Goal: Task Accomplishment & Management: Complete application form

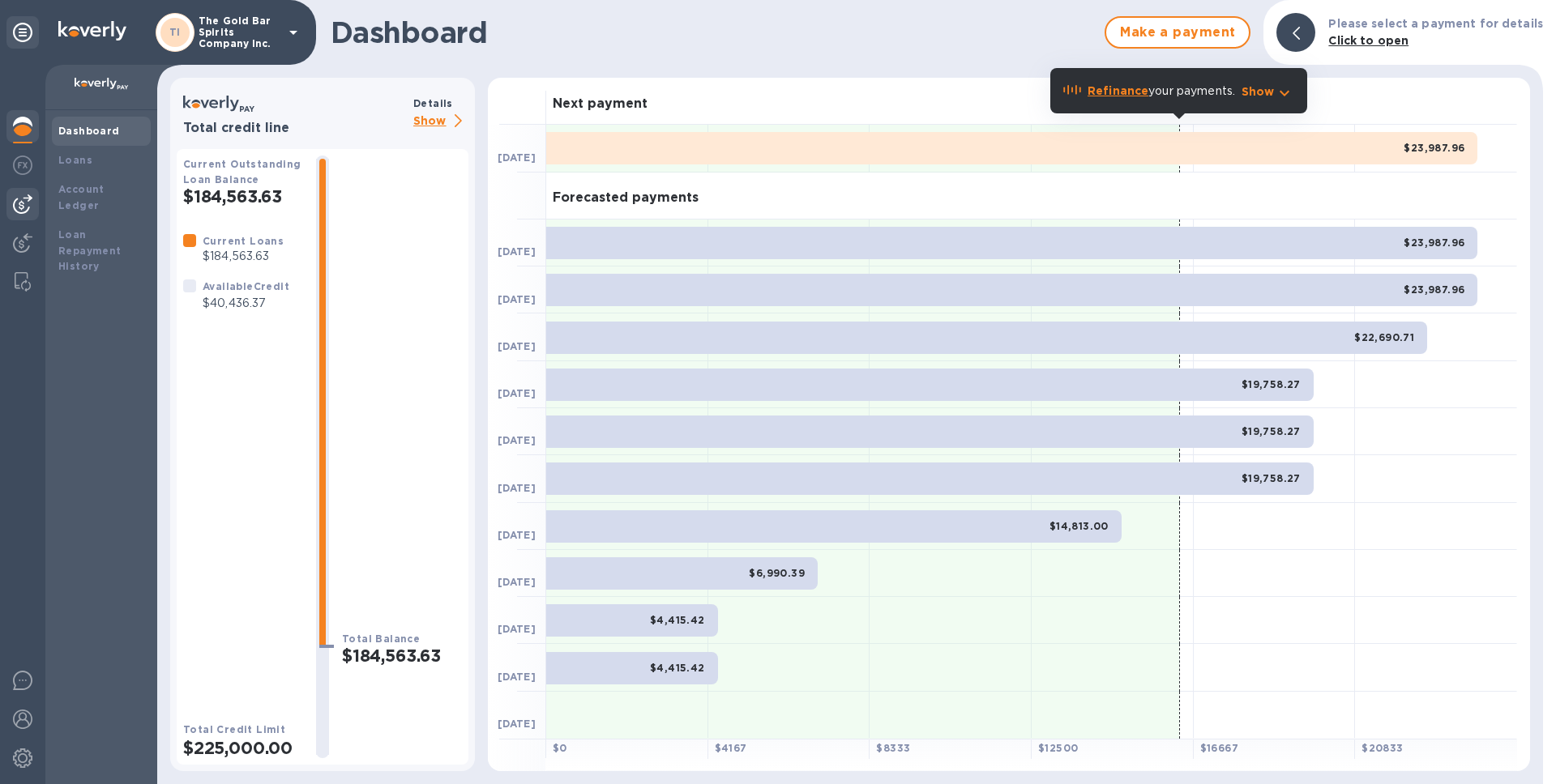
click at [17, 198] on img at bounding box center [22, 204] width 20 height 20
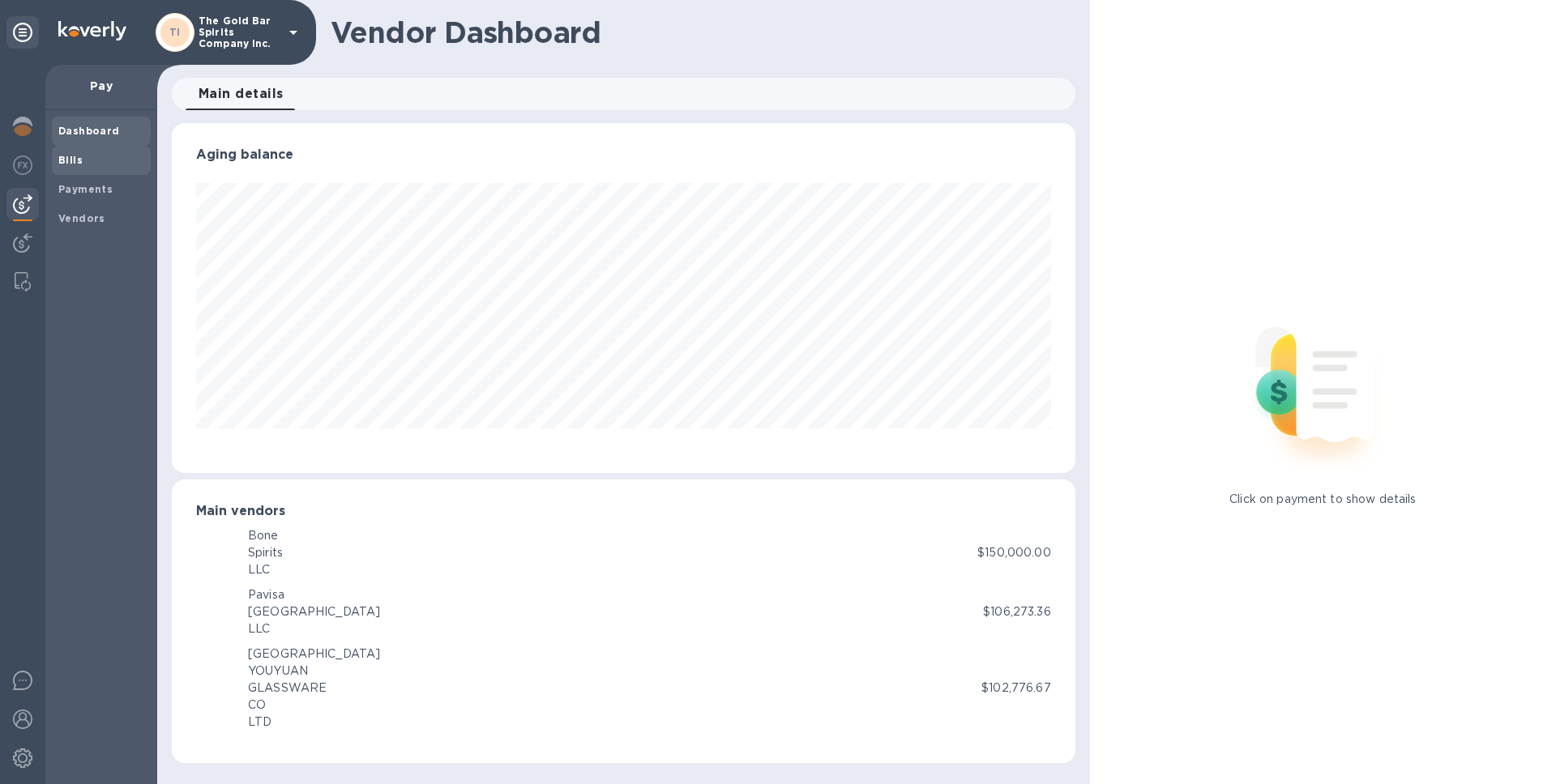
scroll to position [350, 903]
click at [105, 158] on span "Bills" at bounding box center [101, 160] width 86 height 16
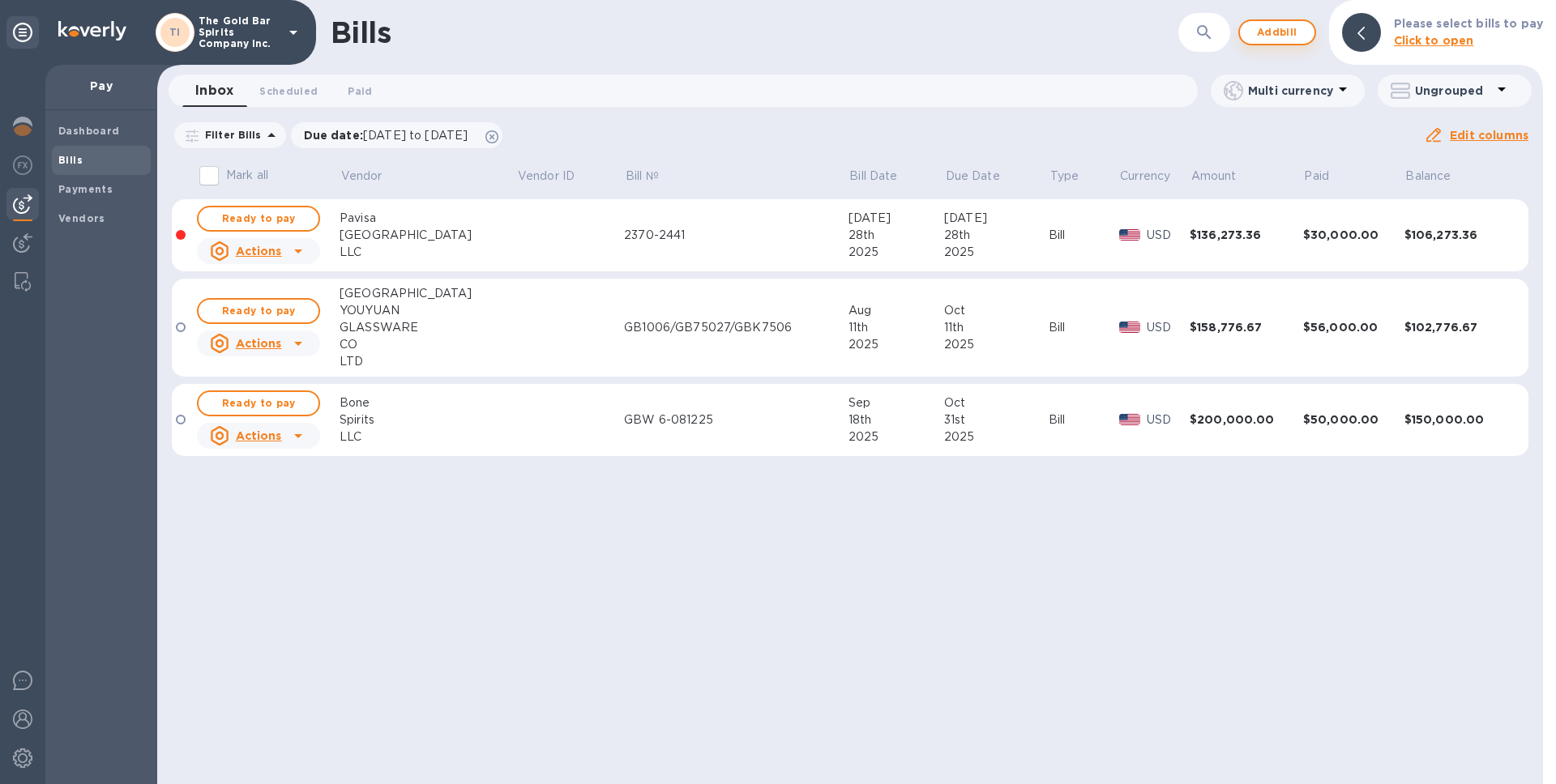
click at [1289, 37] on span "Add bill" at bounding box center [1277, 32] width 49 height 20
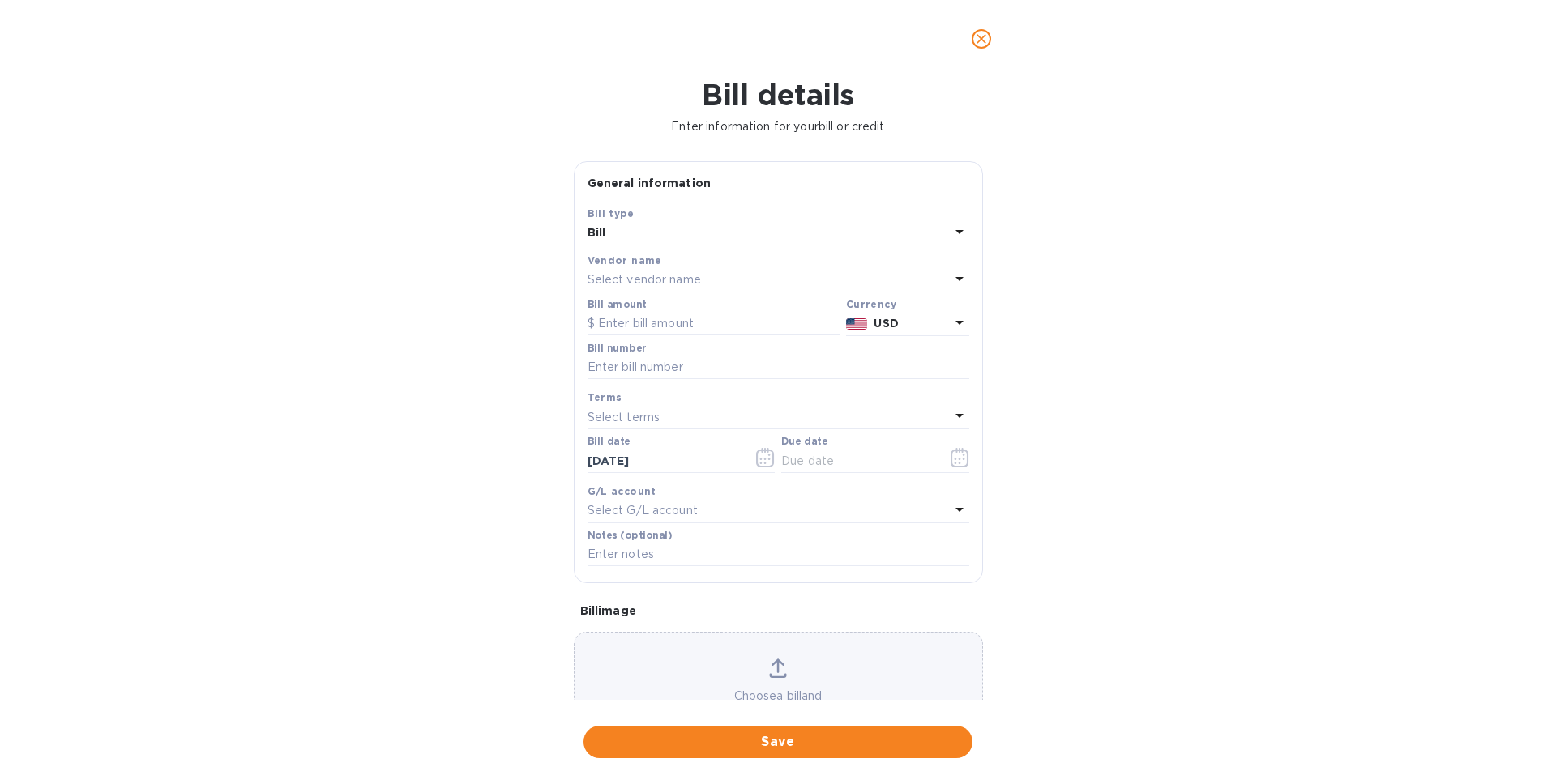
click at [698, 277] on p "Select vendor name" at bounding box center [644, 280] width 113 height 17
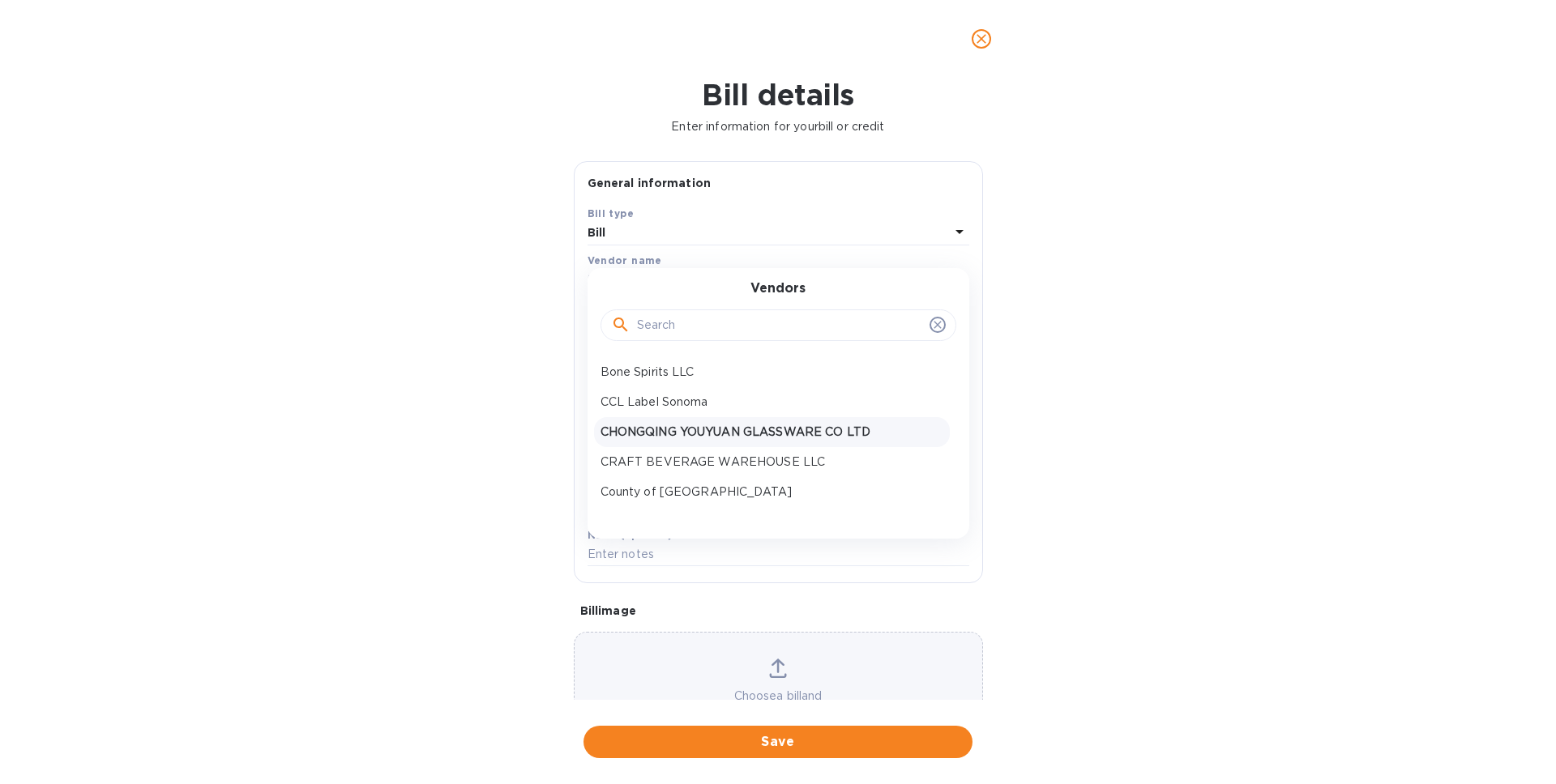
click at [721, 420] on div "CHONGQING YOUYUAN GLASSWARE CO LTD" at bounding box center [772, 432] width 356 height 30
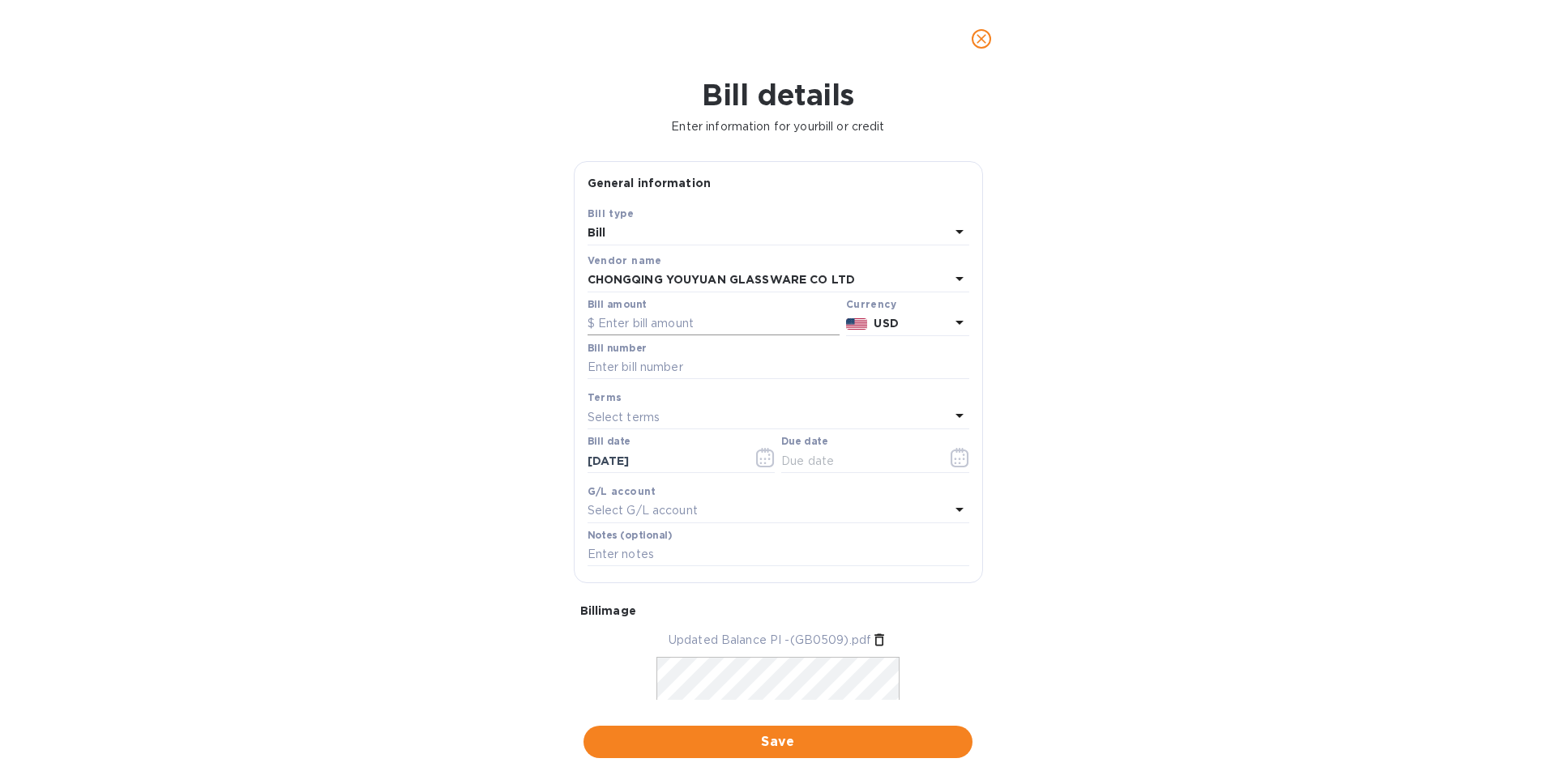
click at [635, 325] on input "text" at bounding box center [713, 324] width 252 height 24
paste input "38,810.77"
type input "38,810.77"
click at [660, 371] on input "text" at bounding box center [778, 368] width 381 height 24
click at [499, 382] on div "Bill details Enter information for your bill or credit General information Save…" at bounding box center [778, 431] width 1556 height 706
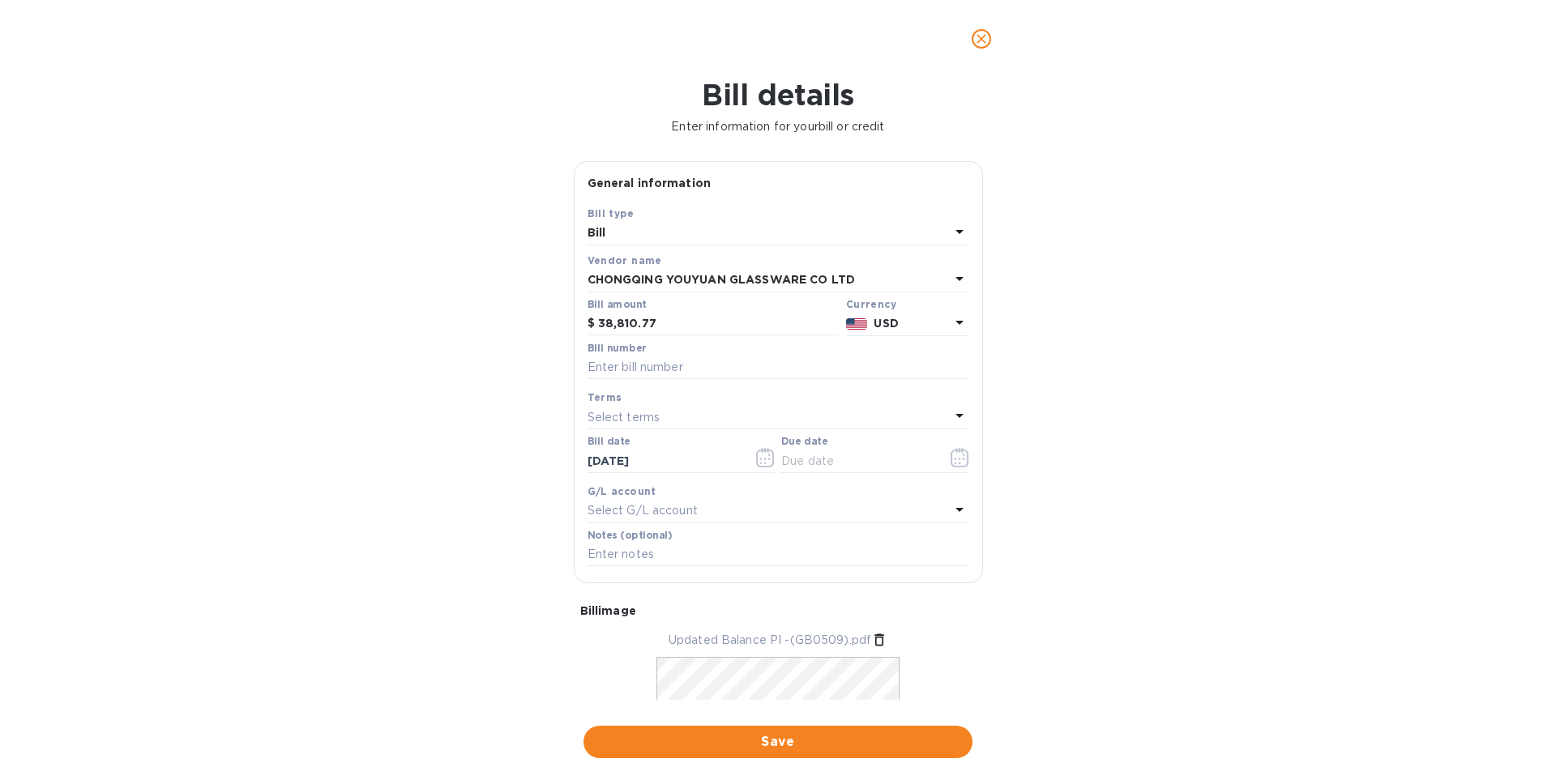
click at [656, 413] on p "Select terms" at bounding box center [623, 417] width 73 height 17
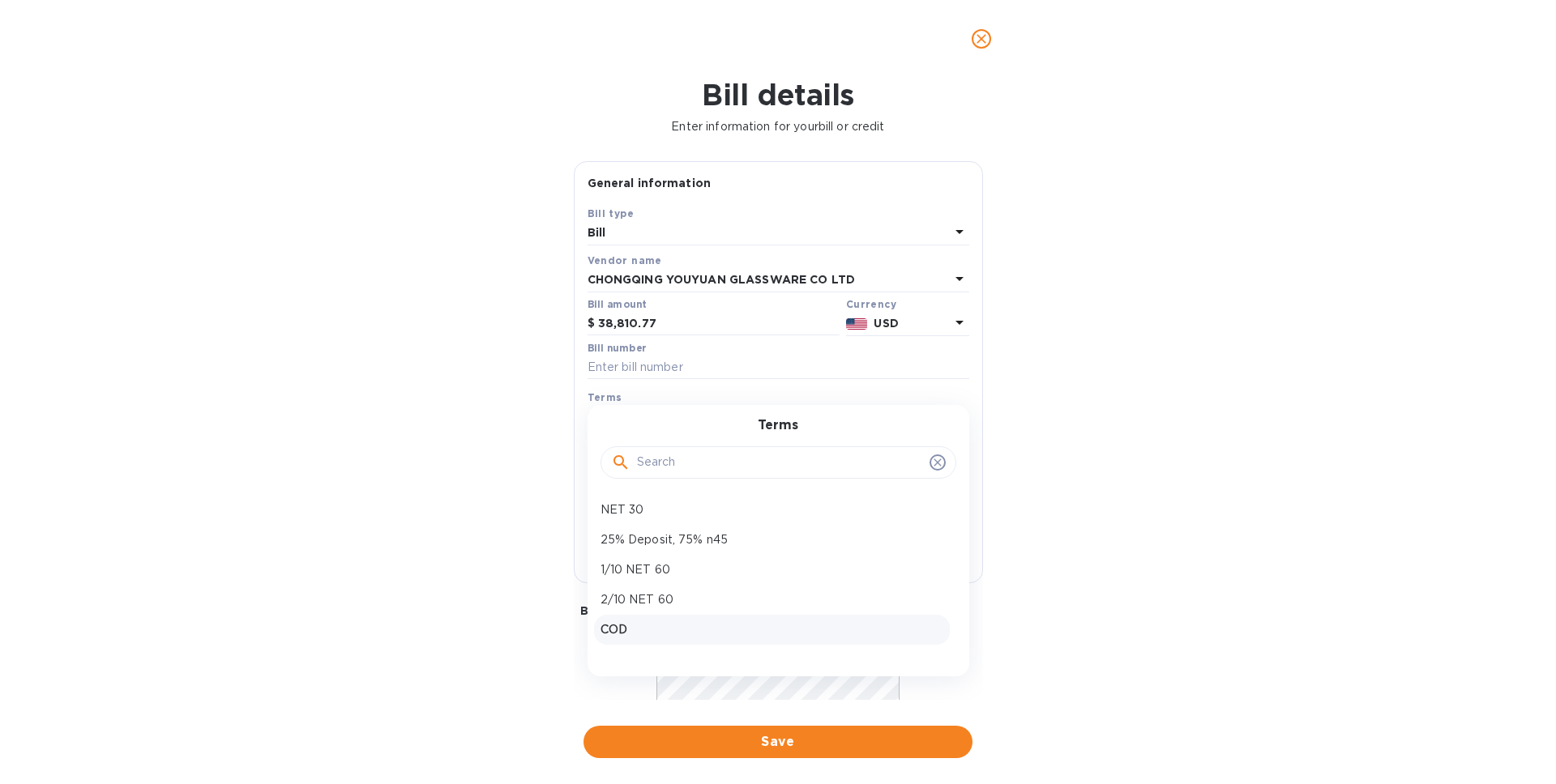
click at [629, 628] on p "COD" at bounding box center [772, 630] width 343 height 17
type input "[DATE]"
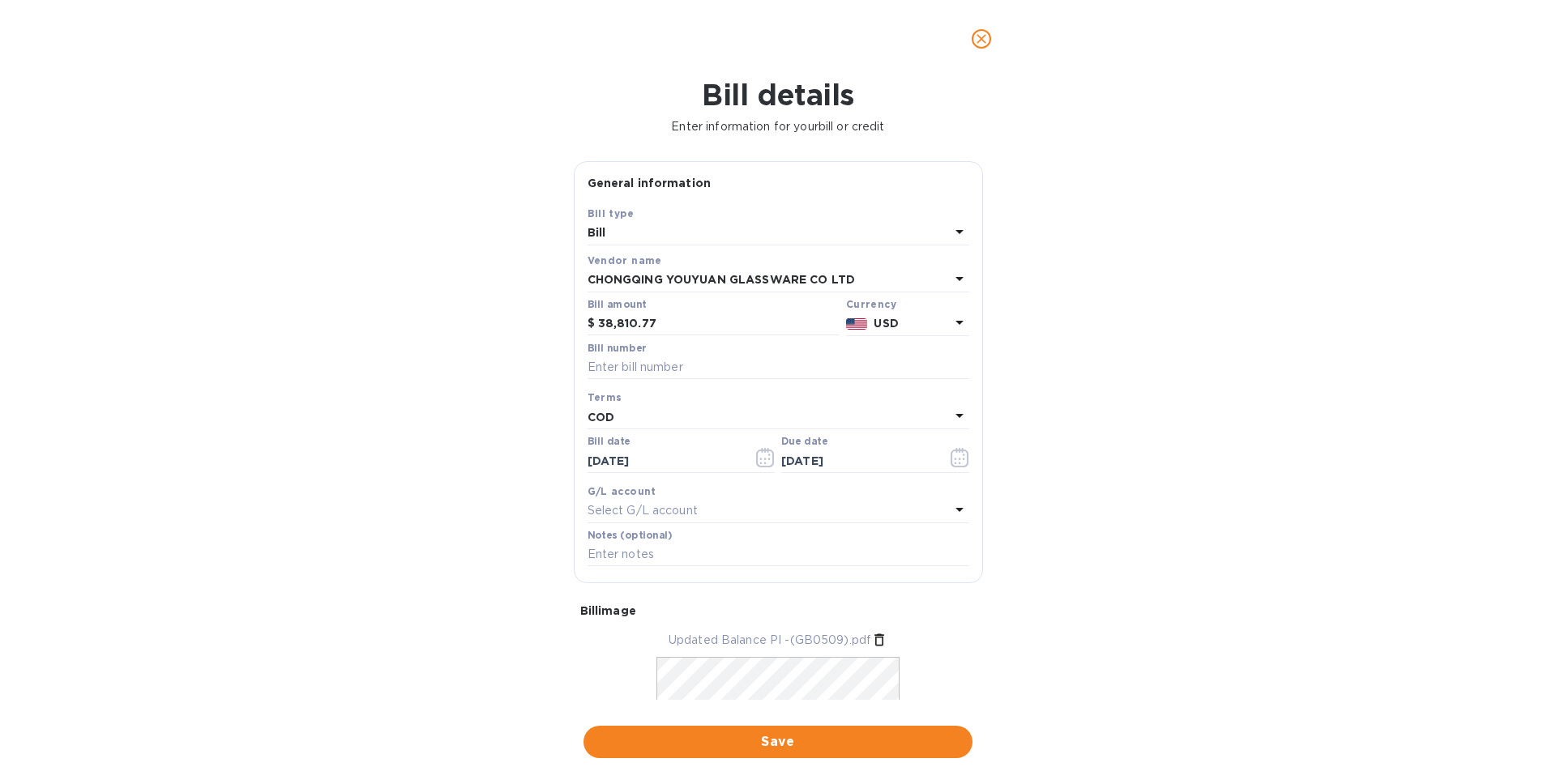
scroll to position [117, 0]
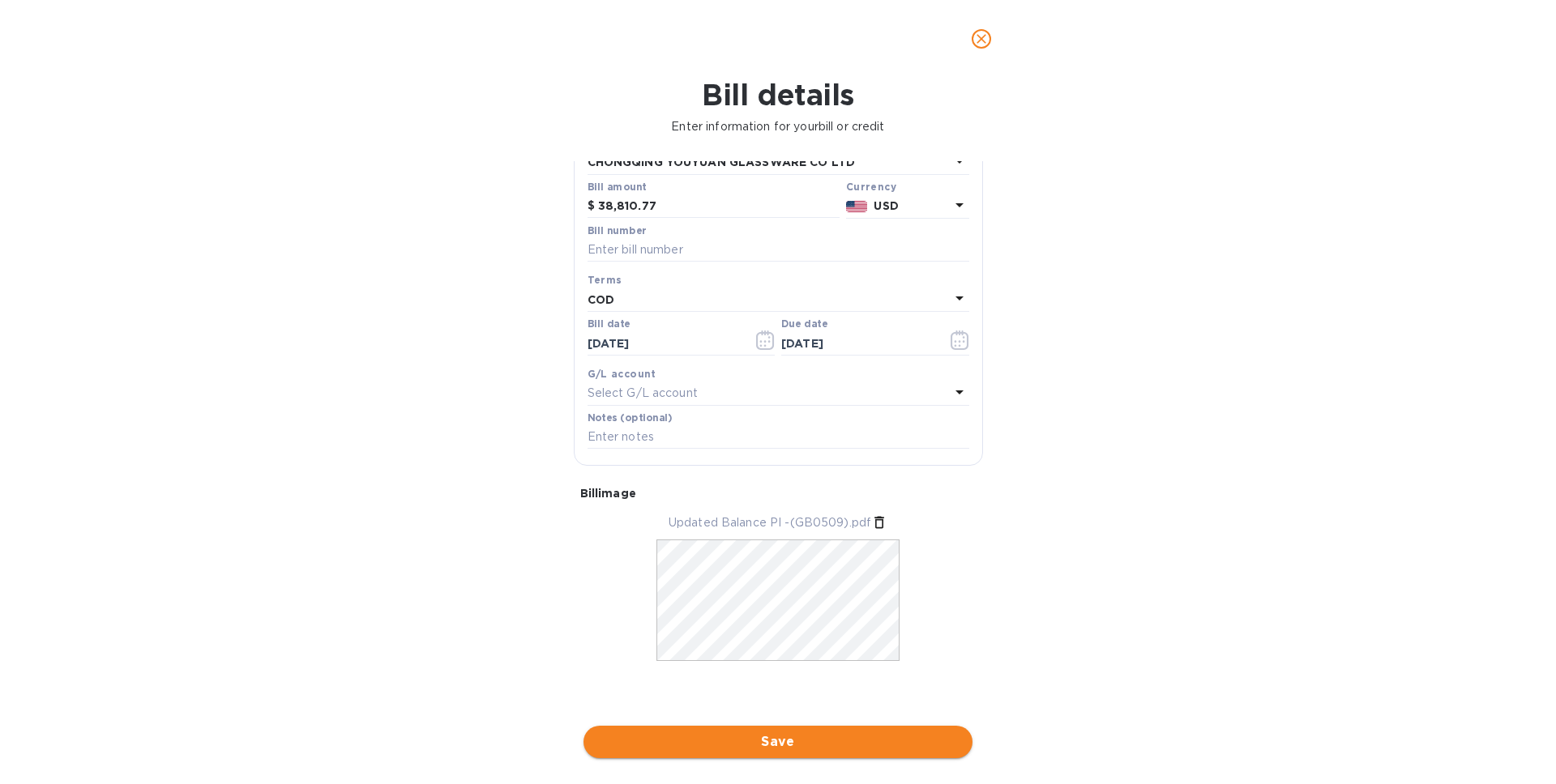
click at [781, 736] on span "Save" at bounding box center [778, 742] width 363 height 20
click at [682, 254] on input "text" at bounding box center [778, 250] width 381 height 24
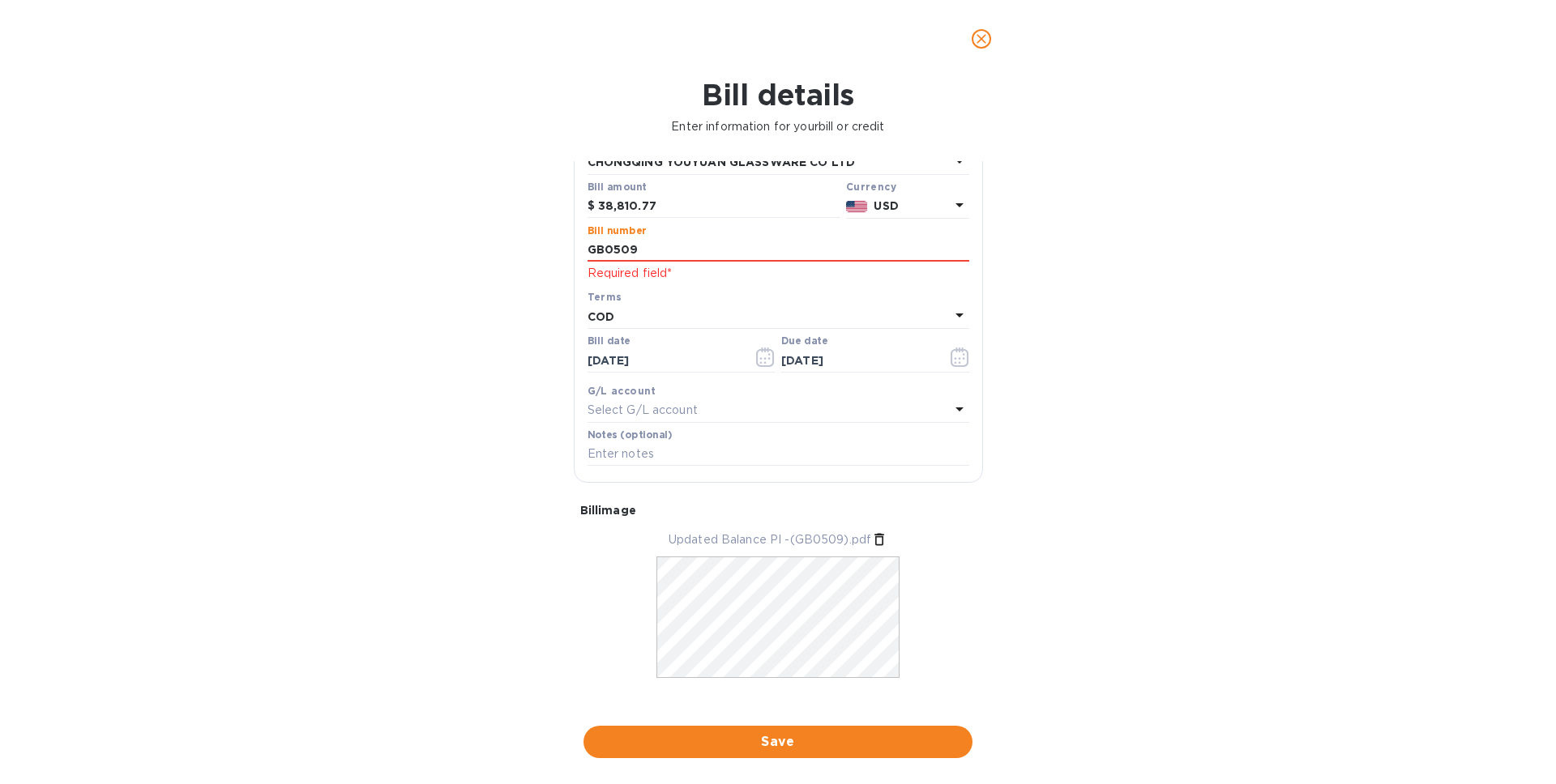
type input "GB0509"
click at [1205, 373] on div "Bill details Enter information for your bill or credit General information Save…" at bounding box center [778, 431] width 1556 height 706
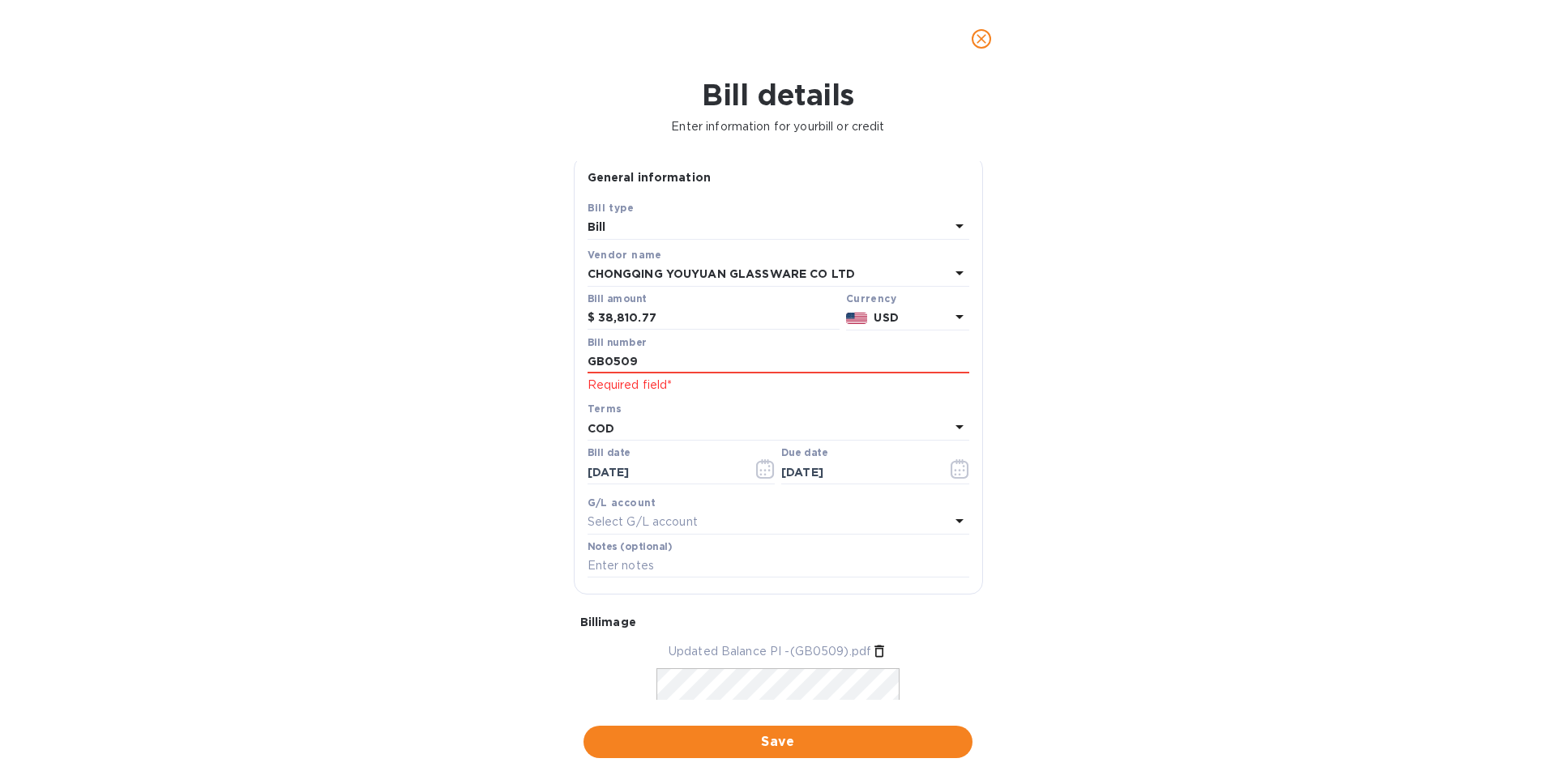
scroll to position [0, 0]
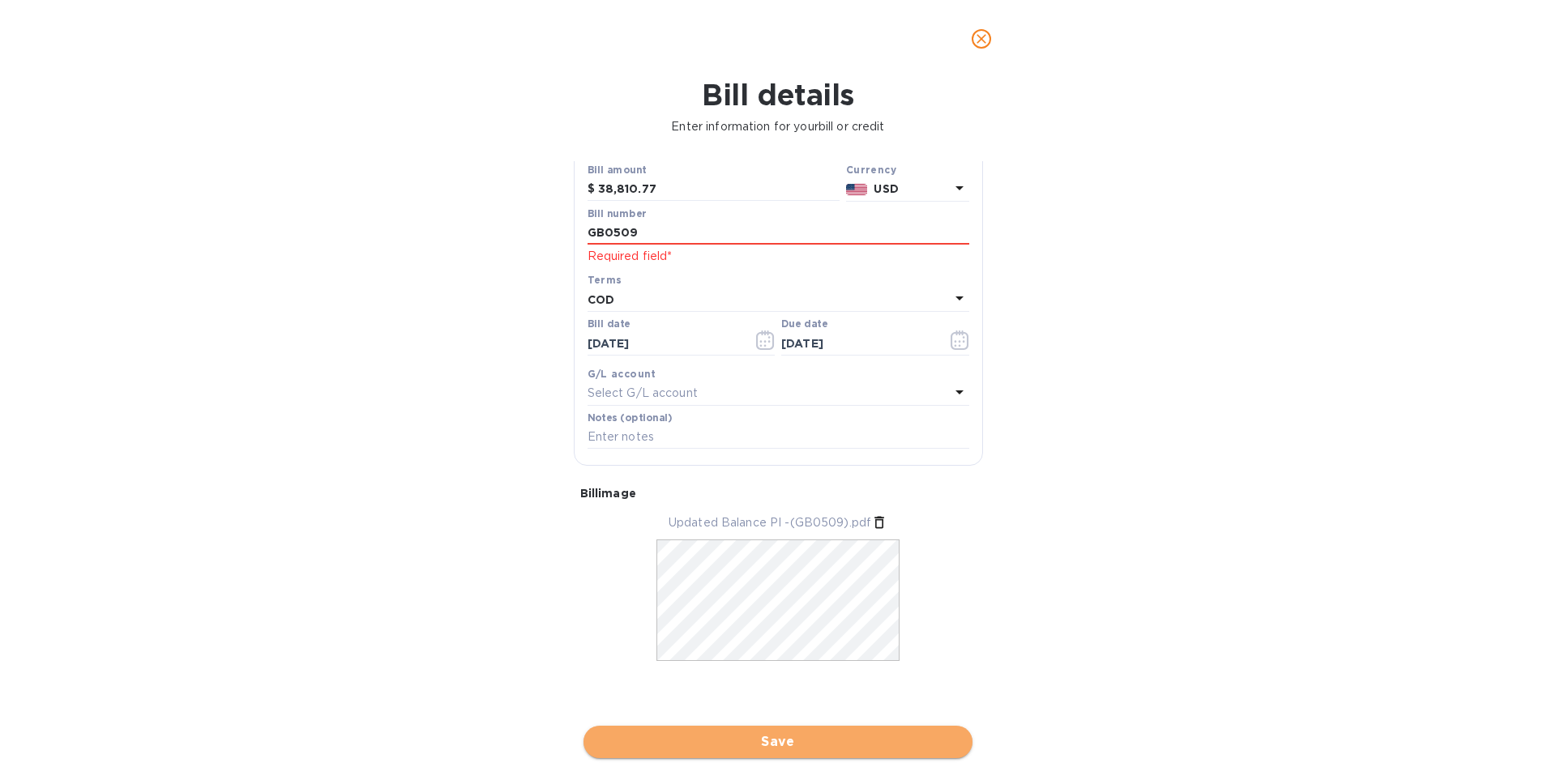
click at [805, 741] on span "Save" at bounding box center [778, 742] width 363 height 20
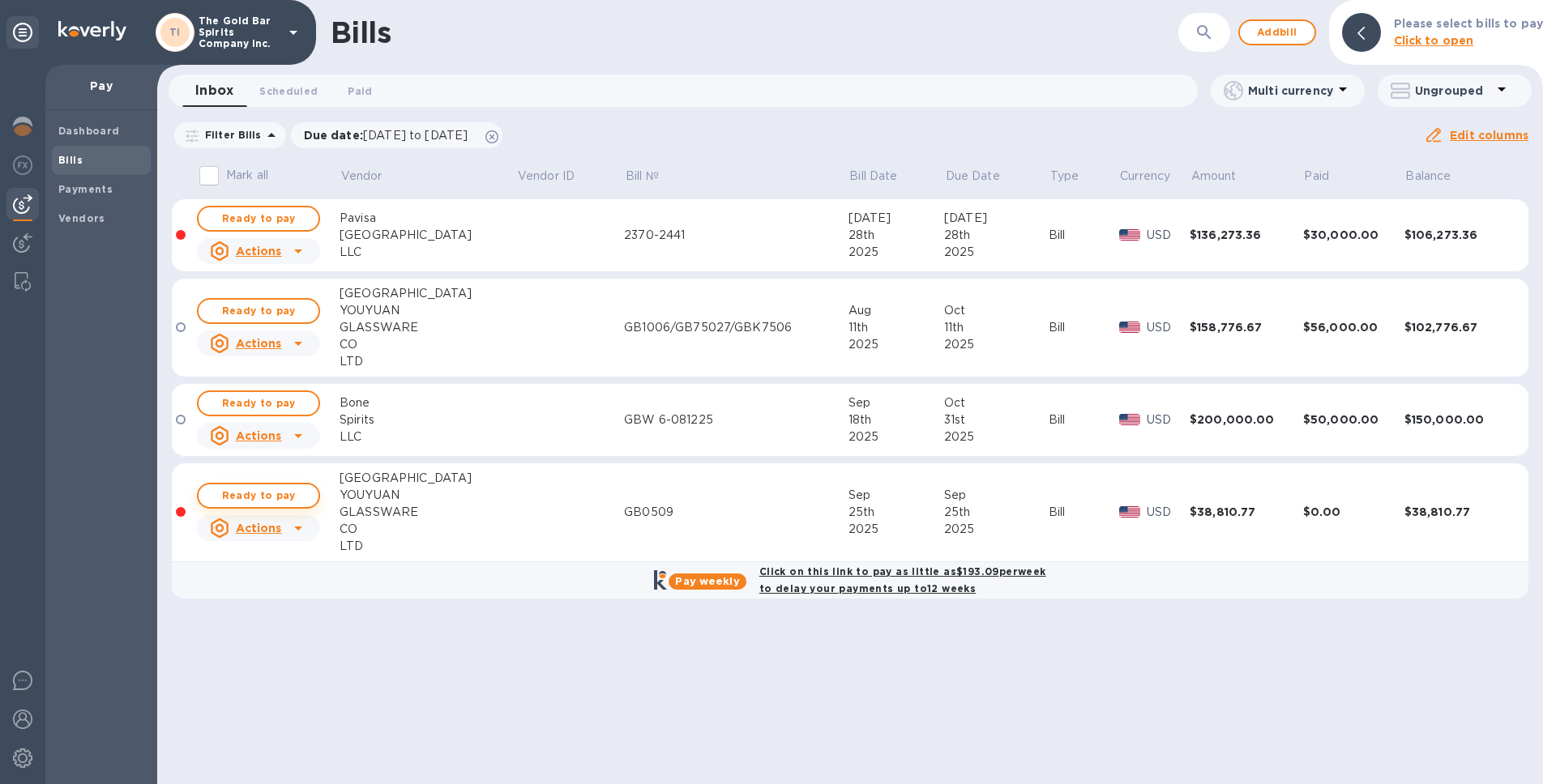
click at [280, 494] on span "Ready to pay" at bounding box center [259, 495] width 94 height 20
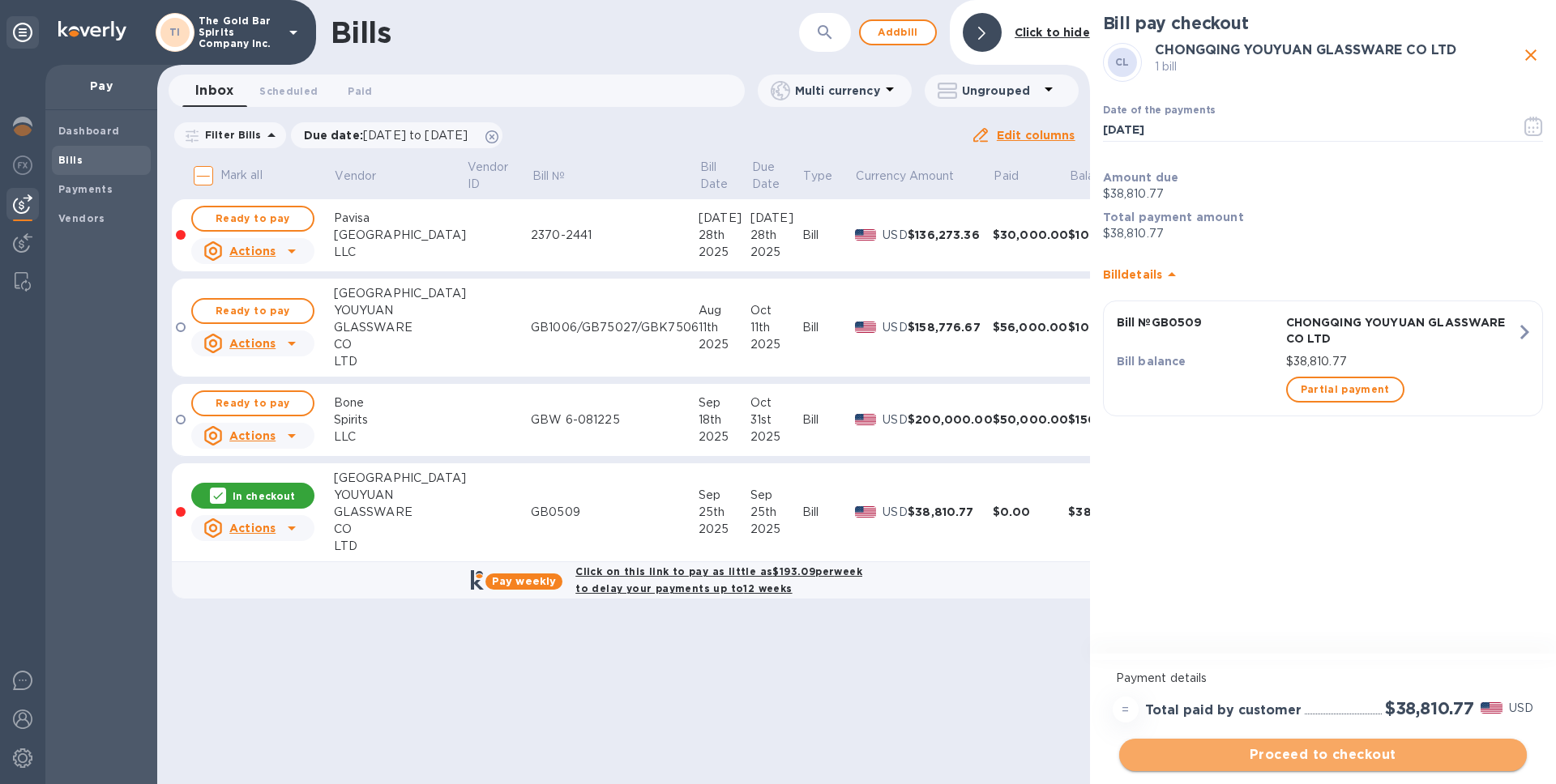
click at [1330, 751] on span "Proceed to checkout" at bounding box center [1323, 755] width 381 height 20
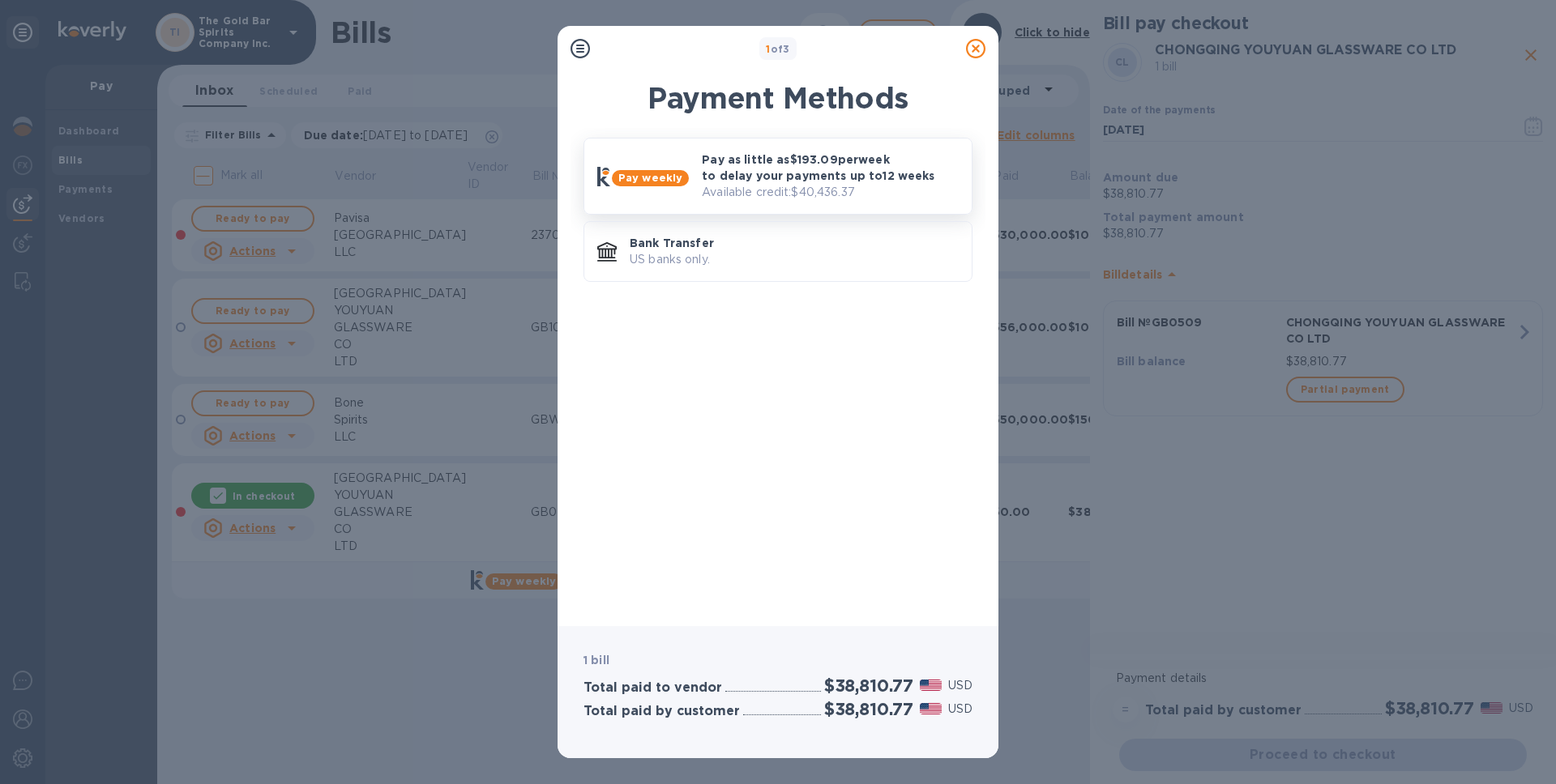
click at [751, 175] on p "Pay as little as $193.09 per week to delay your payments up to 12 weeks" at bounding box center [831, 168] width 257 height 33
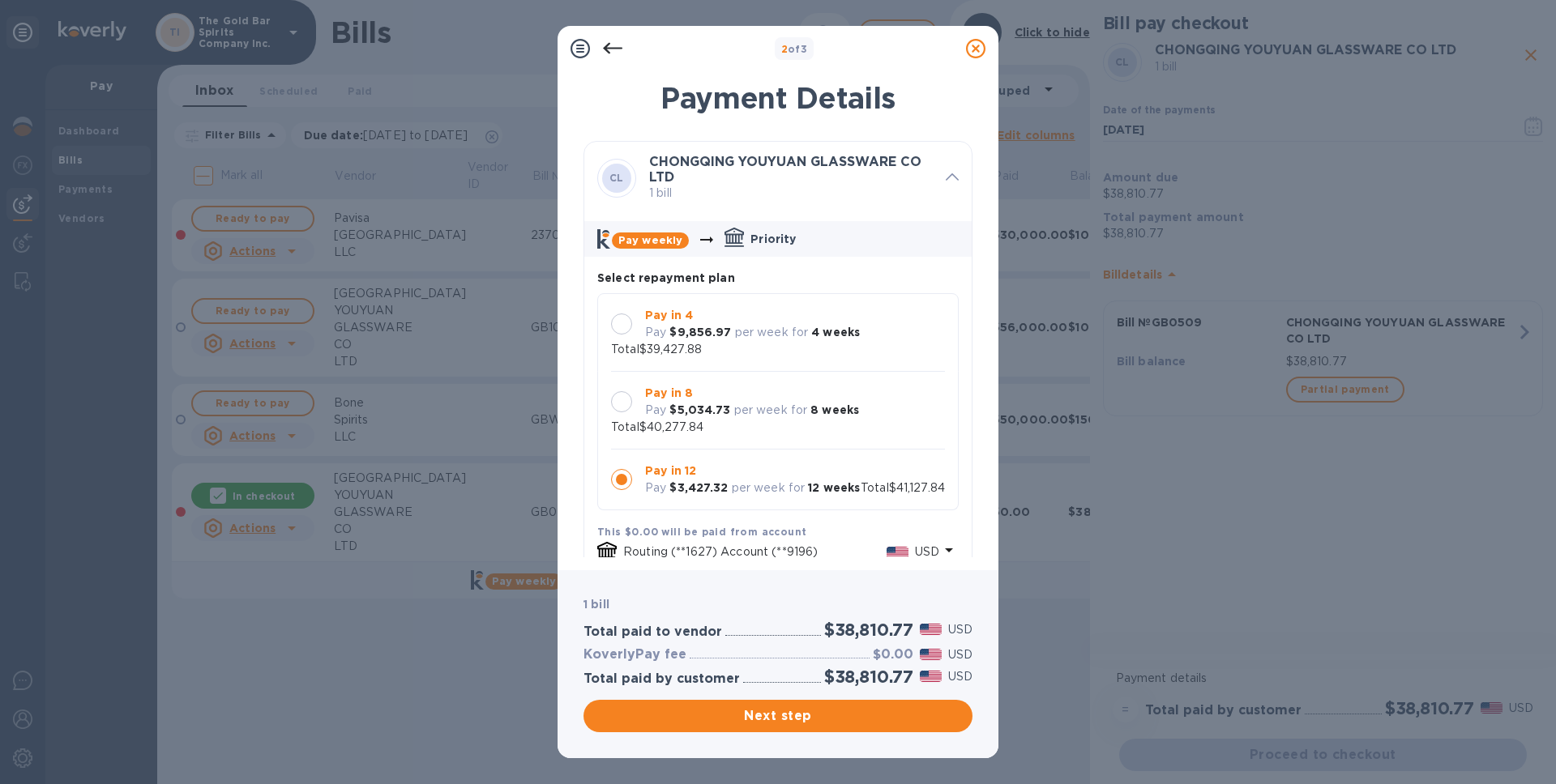
scroll to position [15, 0]
click at [975, 49] on icon at bounding box center [976, 48] width 20 height 20
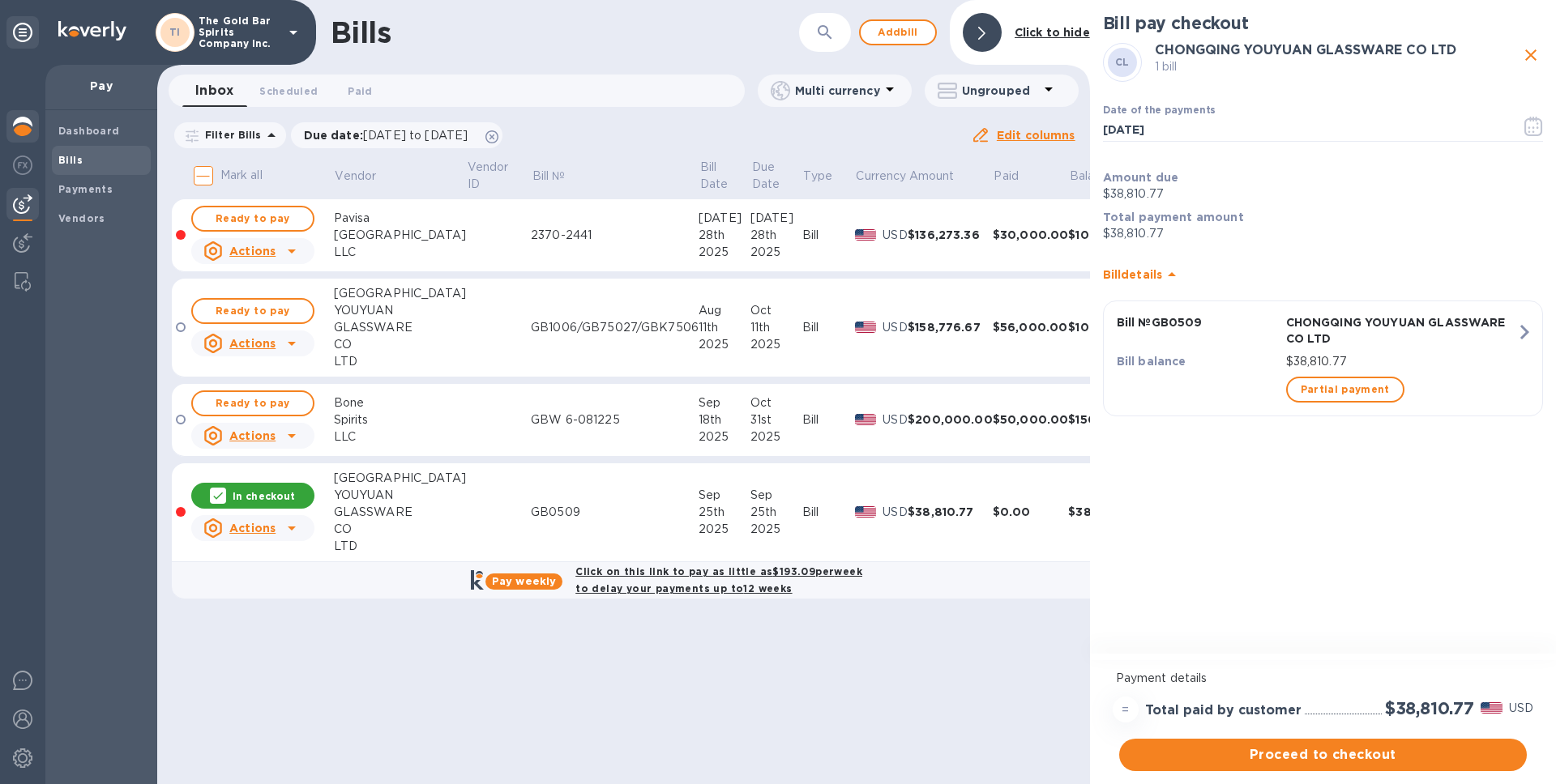
click at [27, 122] on img at bounding box center [22, 126] width 20 height 20
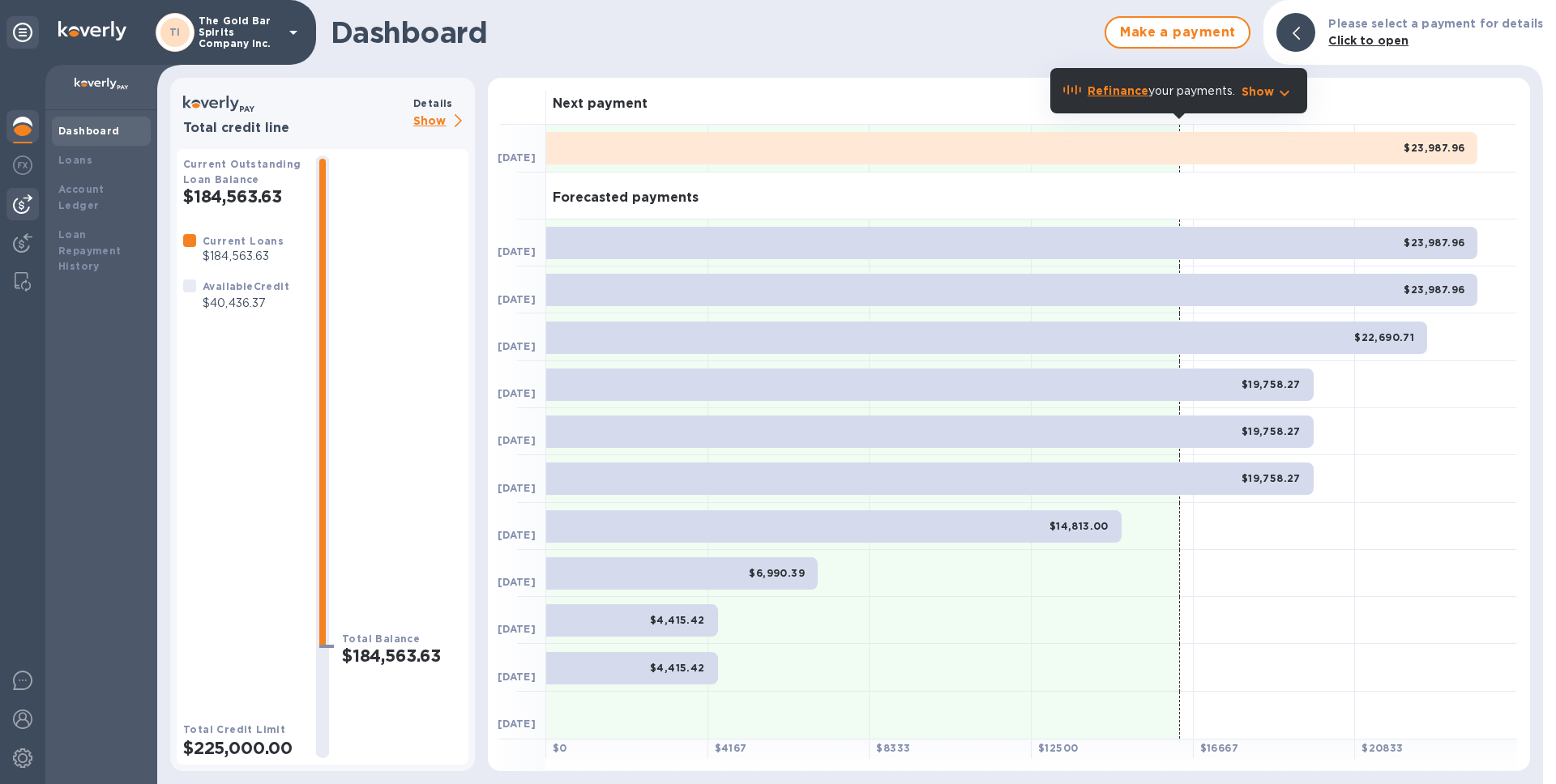
click at [23, 212] on img at bounding box center [22, 204] width 20 height 20
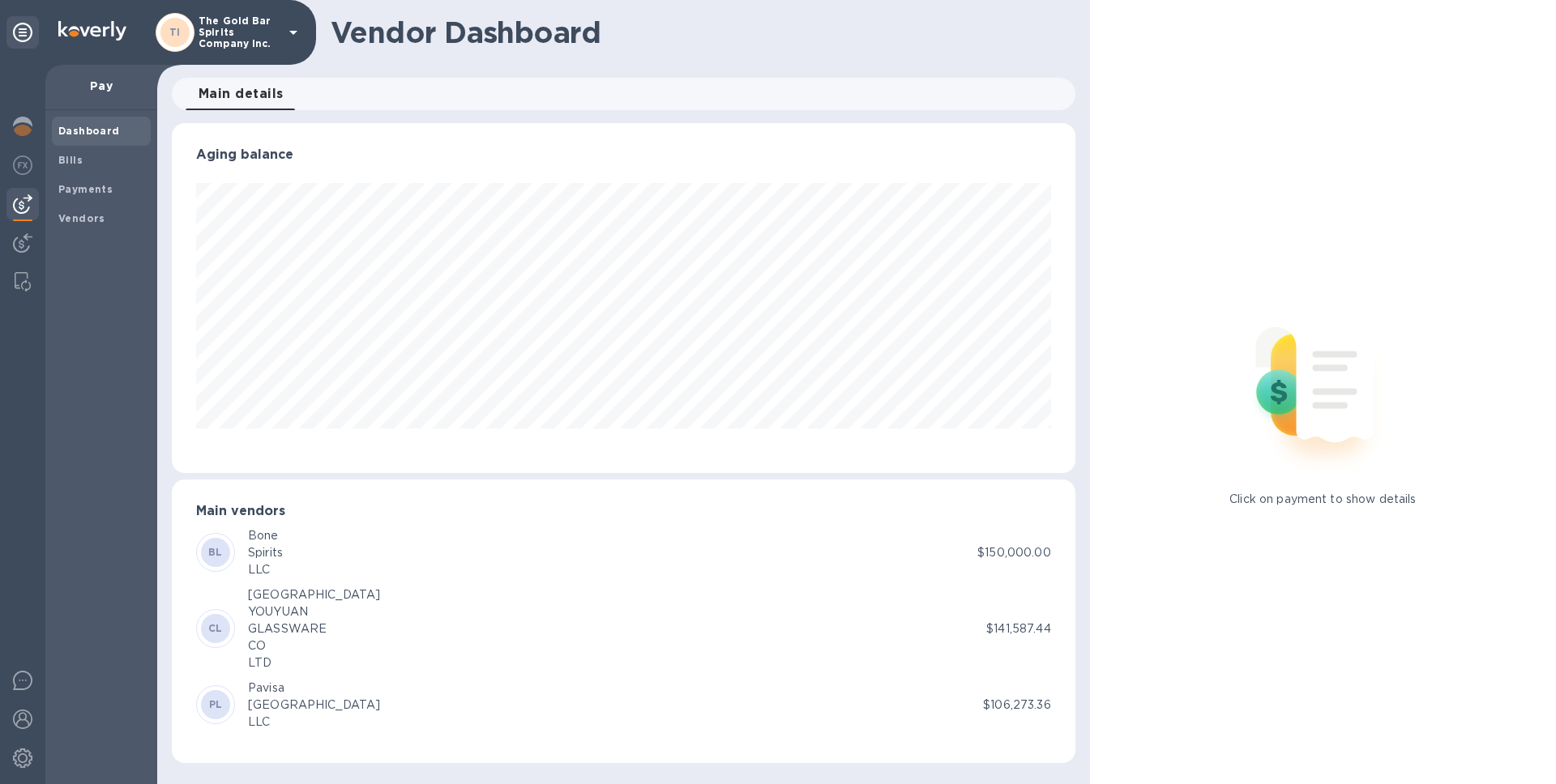
scroll to position [350, 903]
click at [101, 158] on span "Bills" at bounding box center [101, 160] width 86 height 16
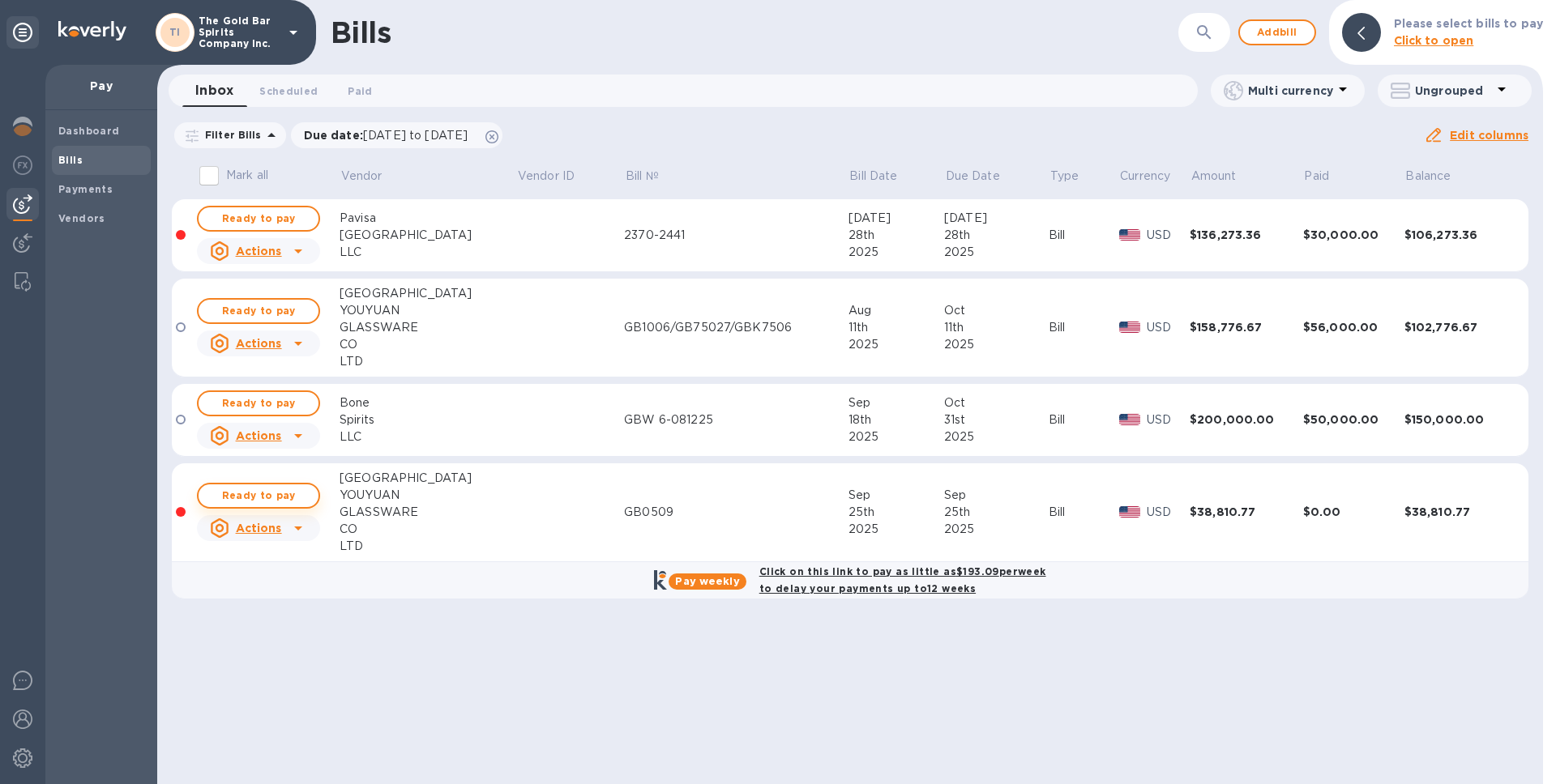
click at [270, 490] on span "Ready to pay" at bounding box center [259, 495] width 94 height 20
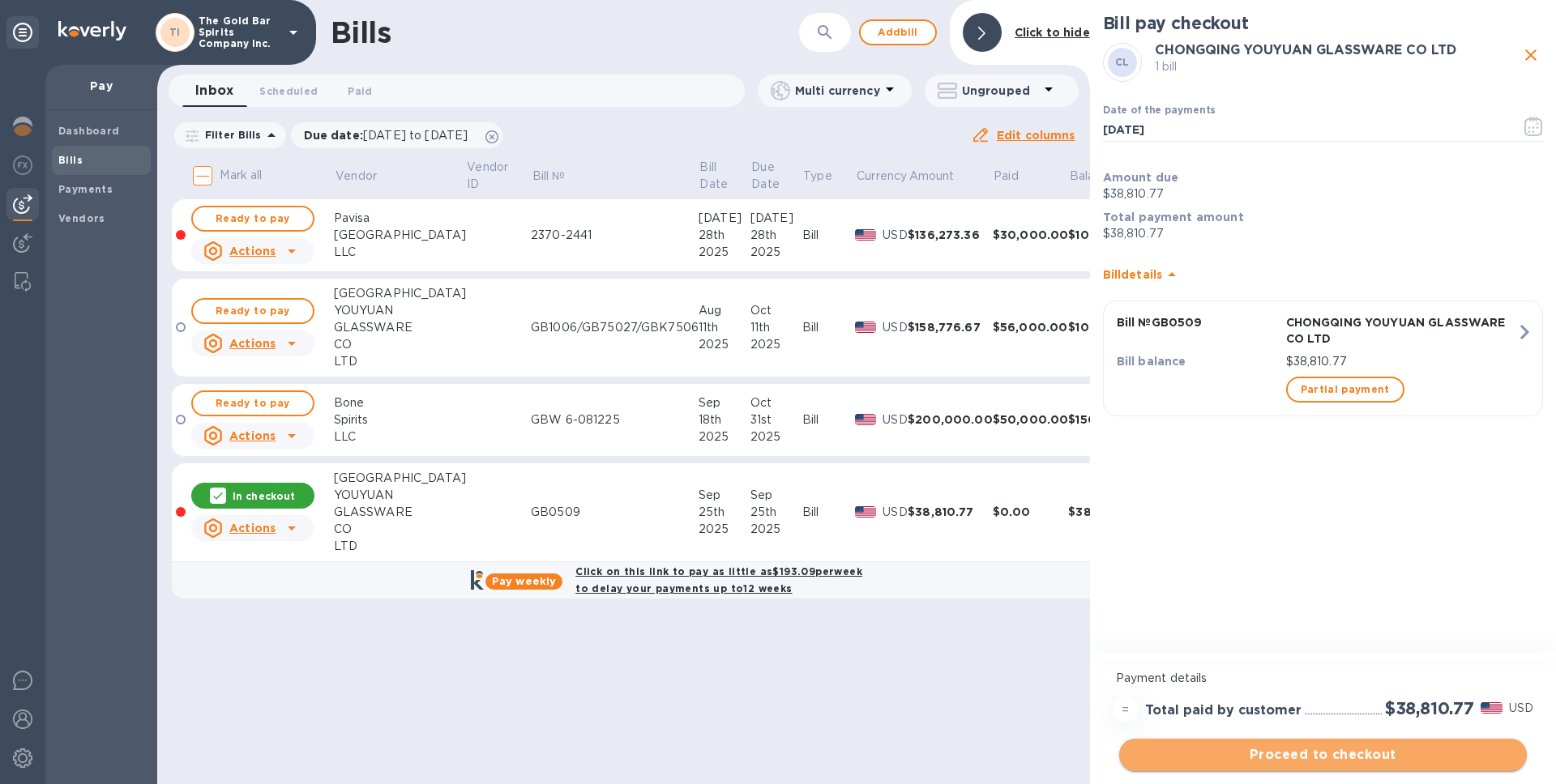
click at [1342, 759] on span "Proceed to checkout" at bounding box center [1323, 755] width 381 height 20
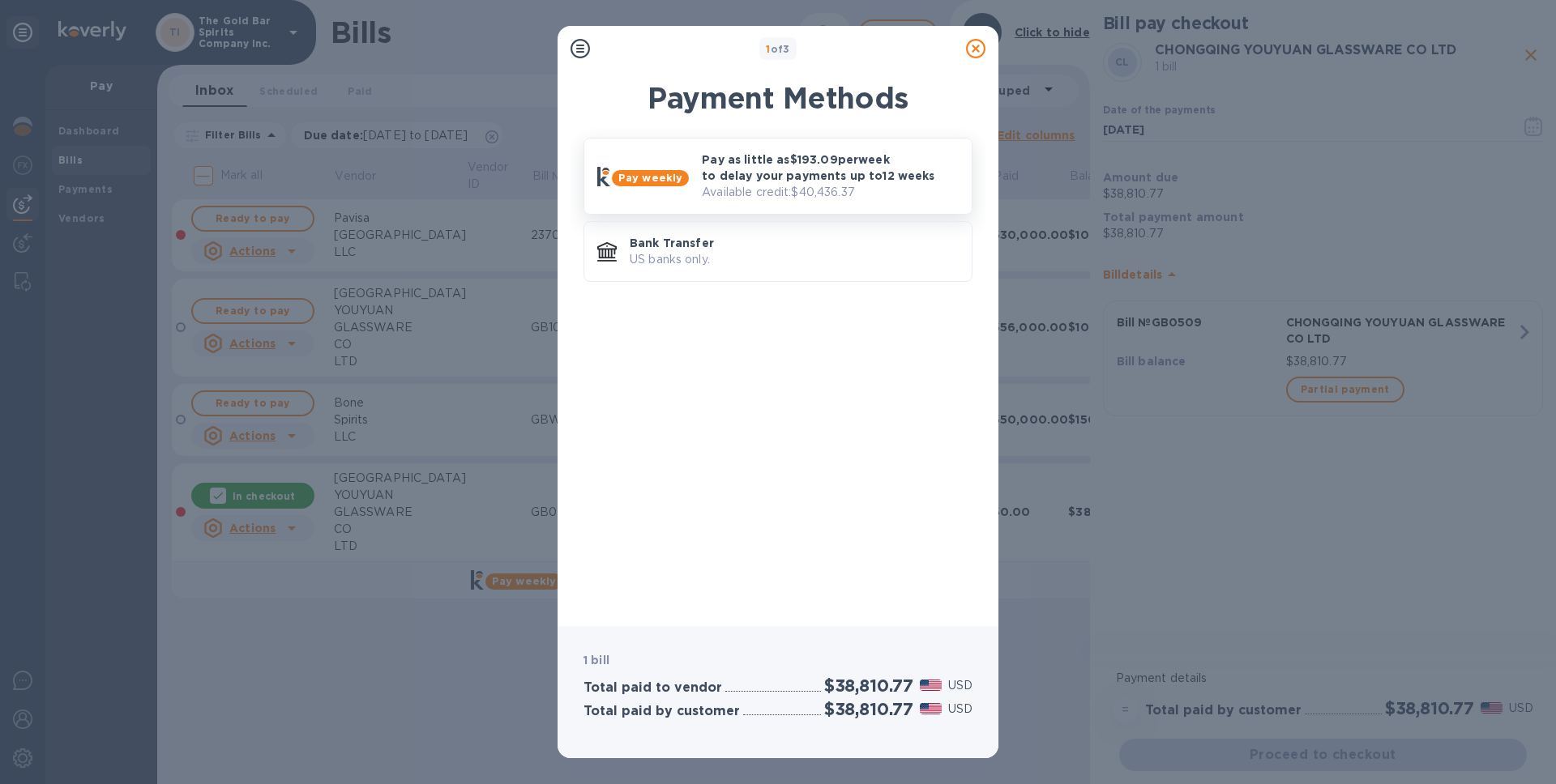
click at [778, 187] on p "Available credit: $40,436.37" at bounding box center [831, 193] width 257 height 17
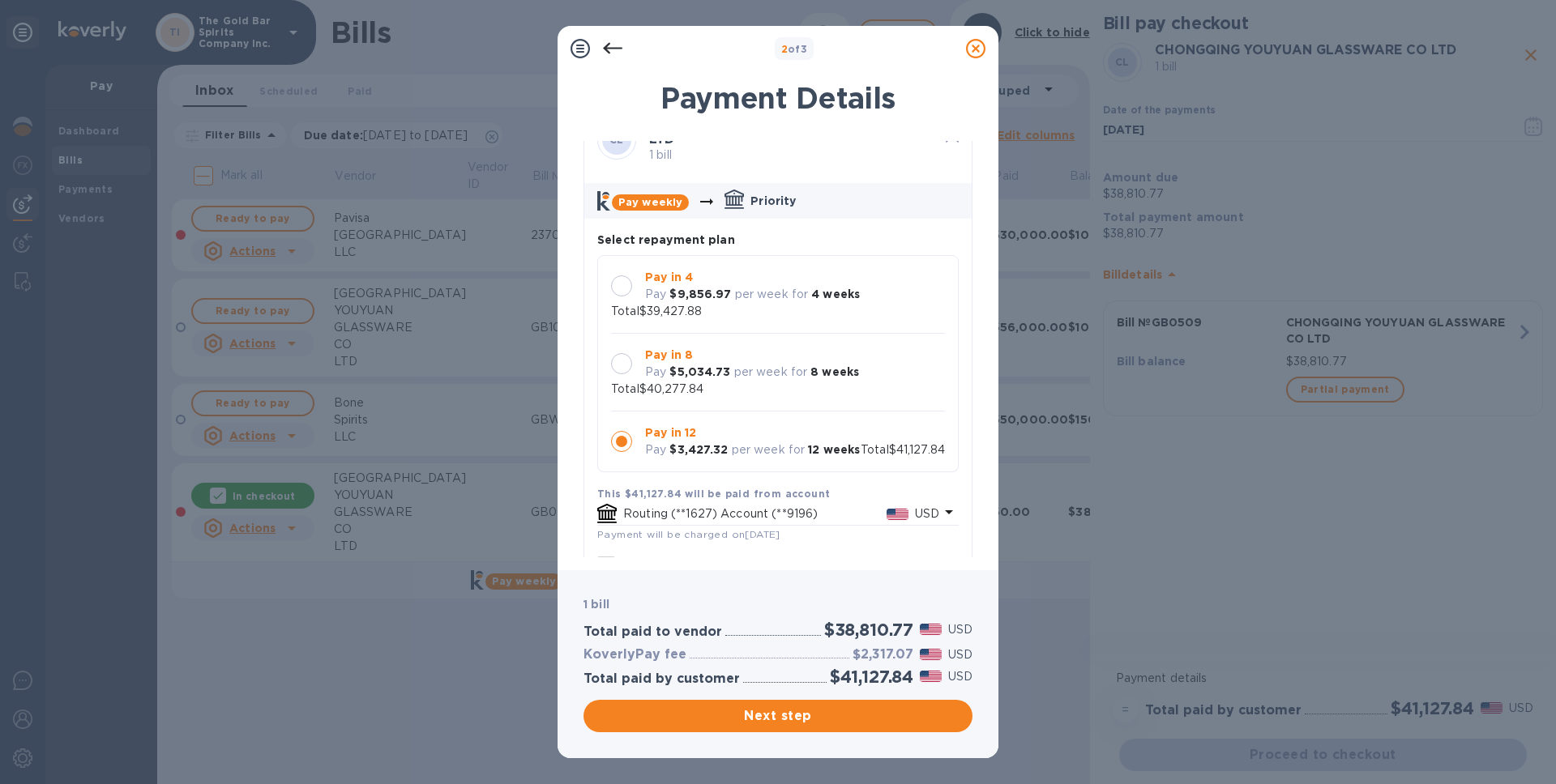
scroll to position [55, 0]
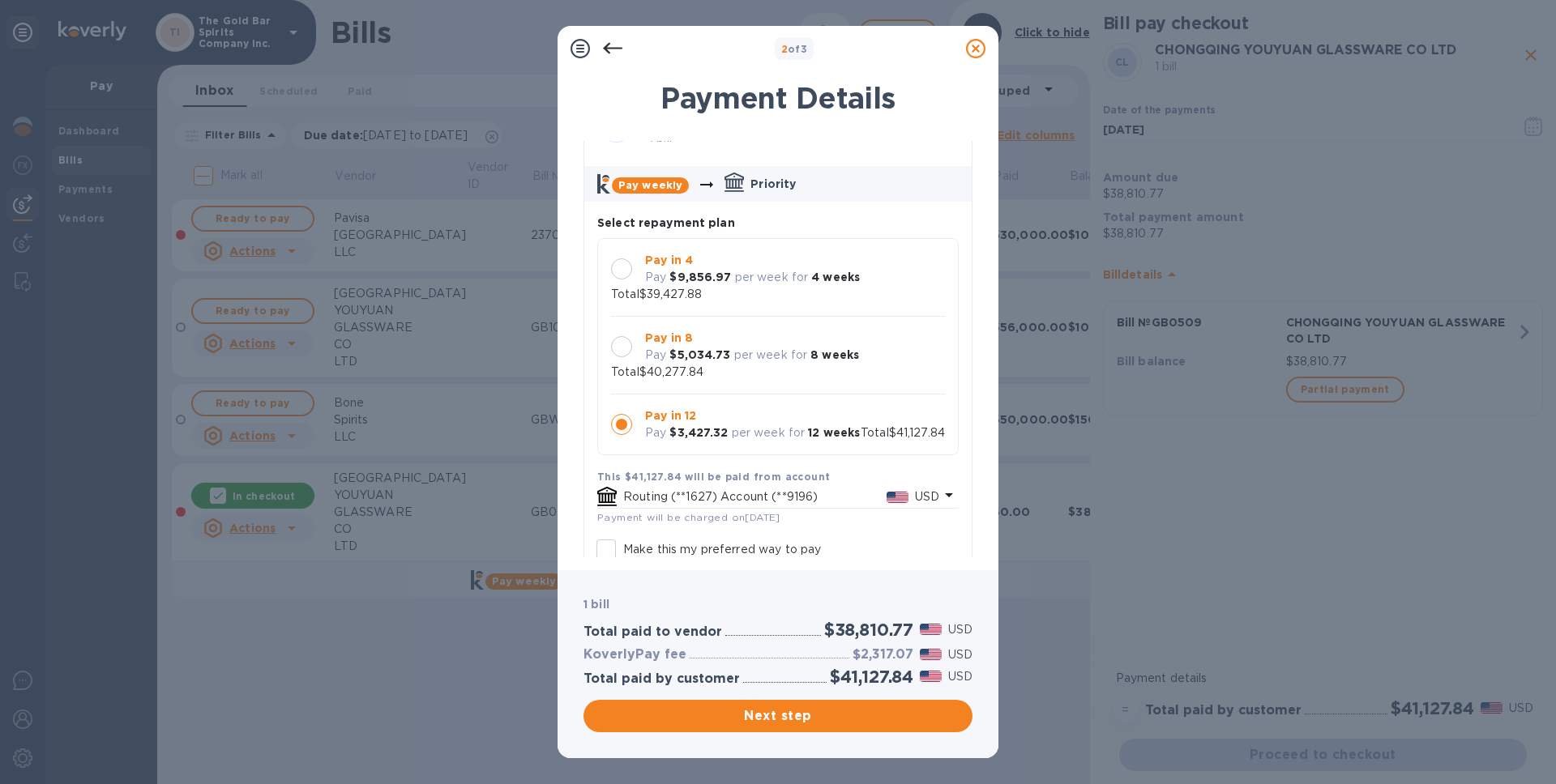
click at [733, 356] on div "Pay in 8 Pay $5,034.73 per week for 8 weeks Total $40,277.84" at bounding box center [778, 356] width 334 height 51
click at [736, 292] on div "Pay in 4 Pay $9,856.97 per week for 4 weeks Total $39,427.88" at bounding box center [778, 278] width 334 height 51
click at [752, 447] on div "Pay in 12 Pay $3,427.32 per week for 12 weeks" at bounding box center [753, 424] width 228 height 47
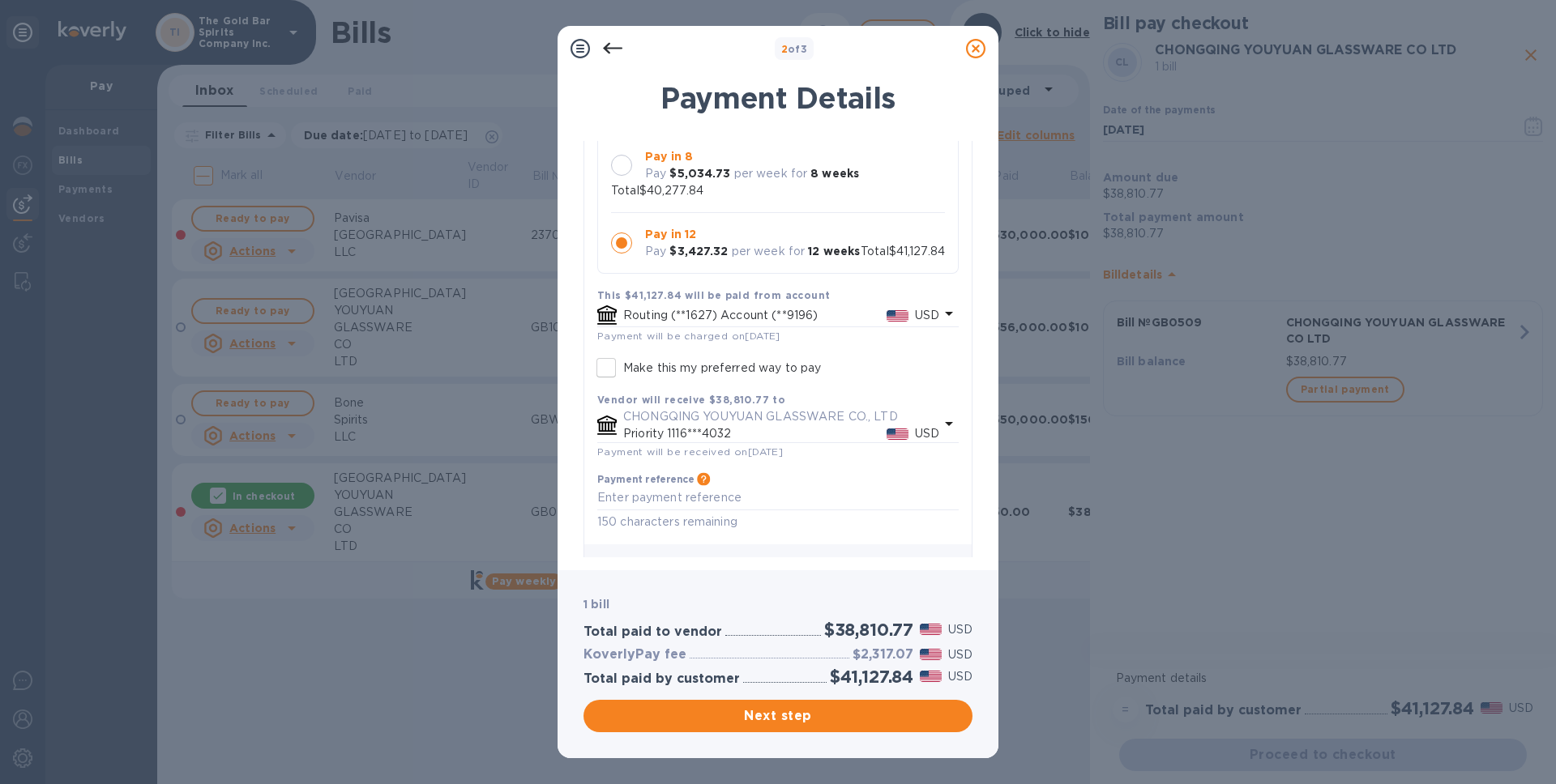
scroll to position [272, 0]
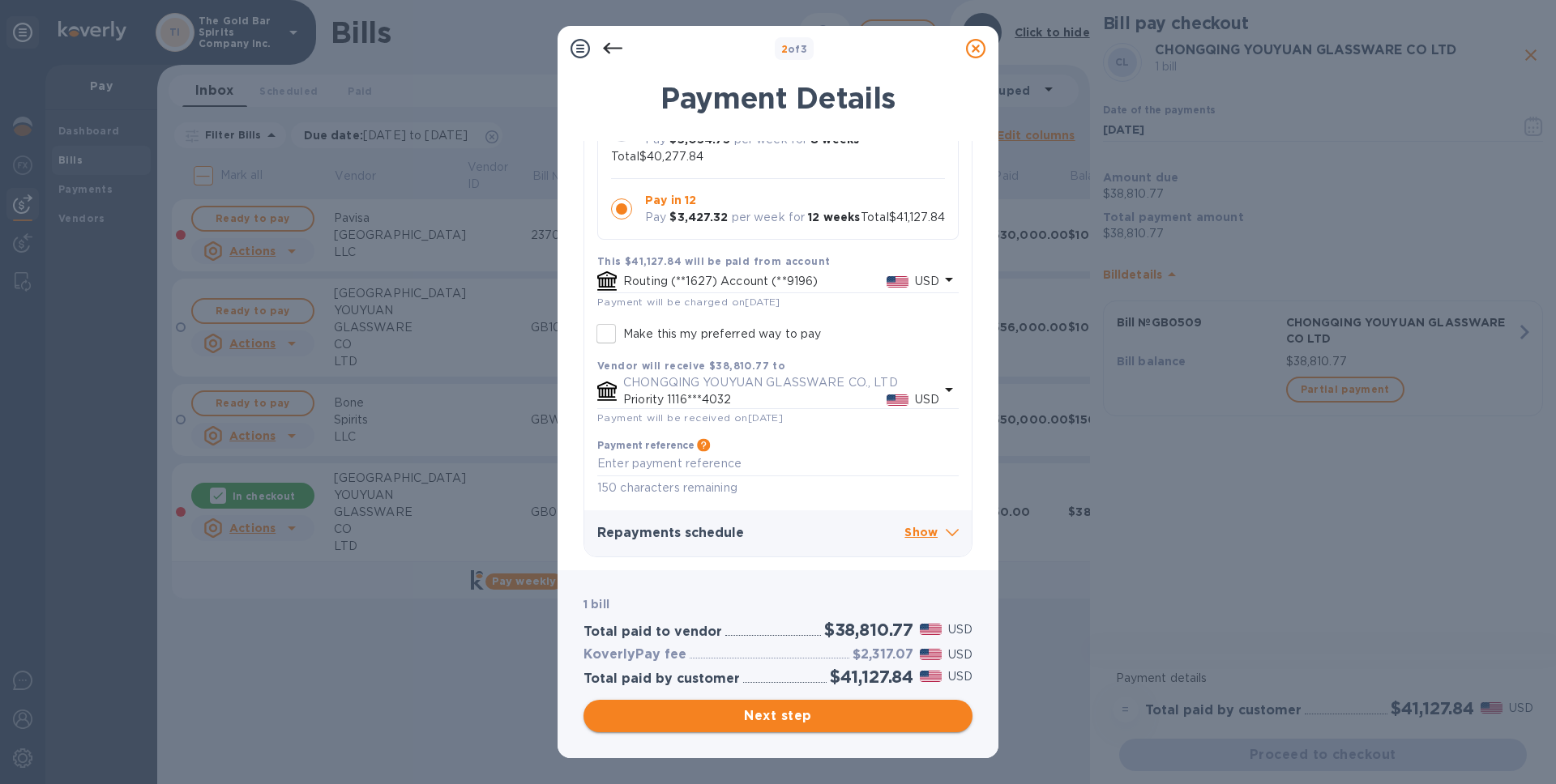
click at [784, 722] on span "Next step" at bounding box center [778, 715] width 363 height 20
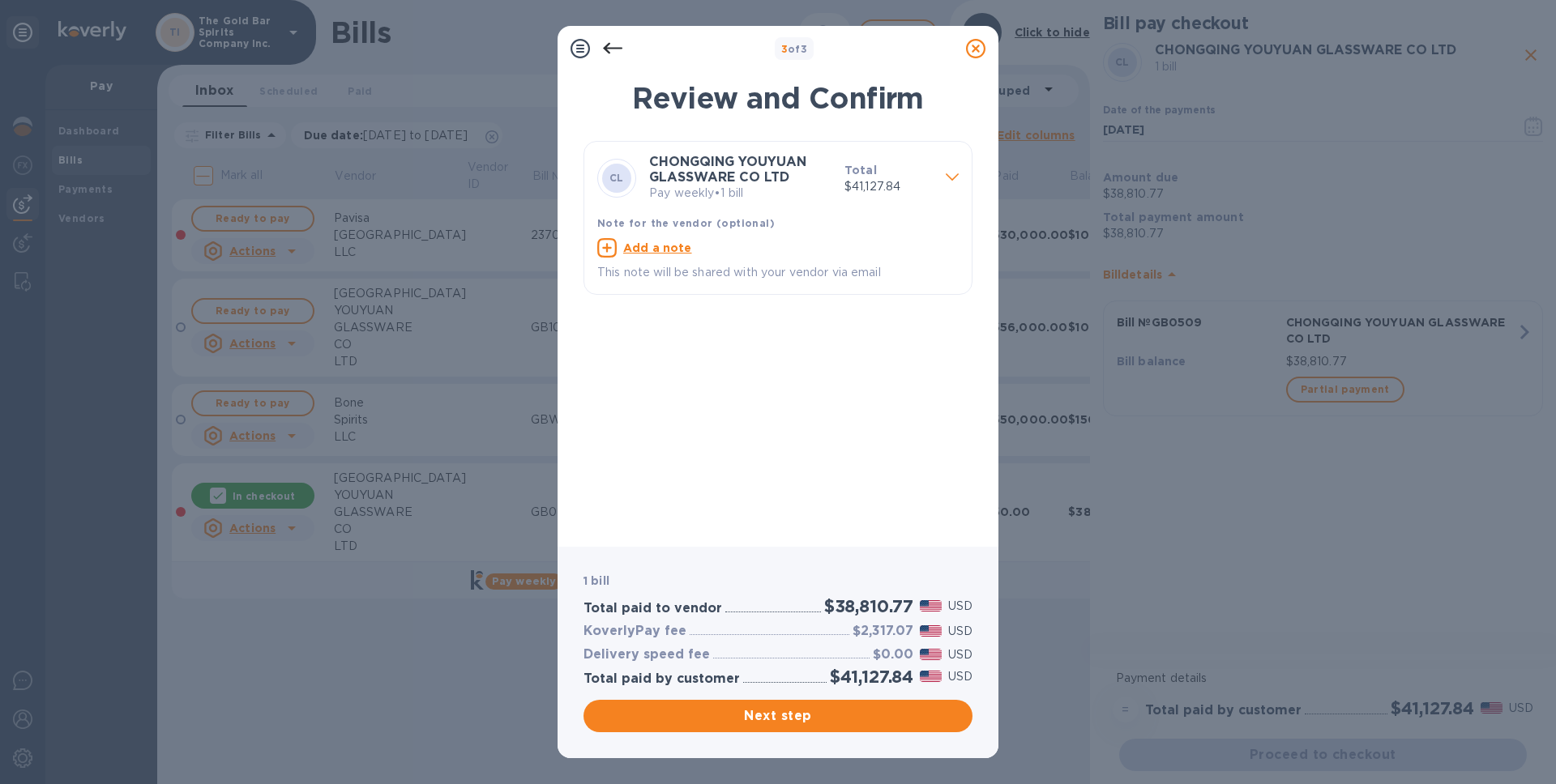
drag, startPoint x: 772, startPoint y: 717, endPoint x: 814, endPoint y: 715, distance: 42.0
click at [772, 718] on span "Next step" at bounding box center [778, 715] width 363 height 20
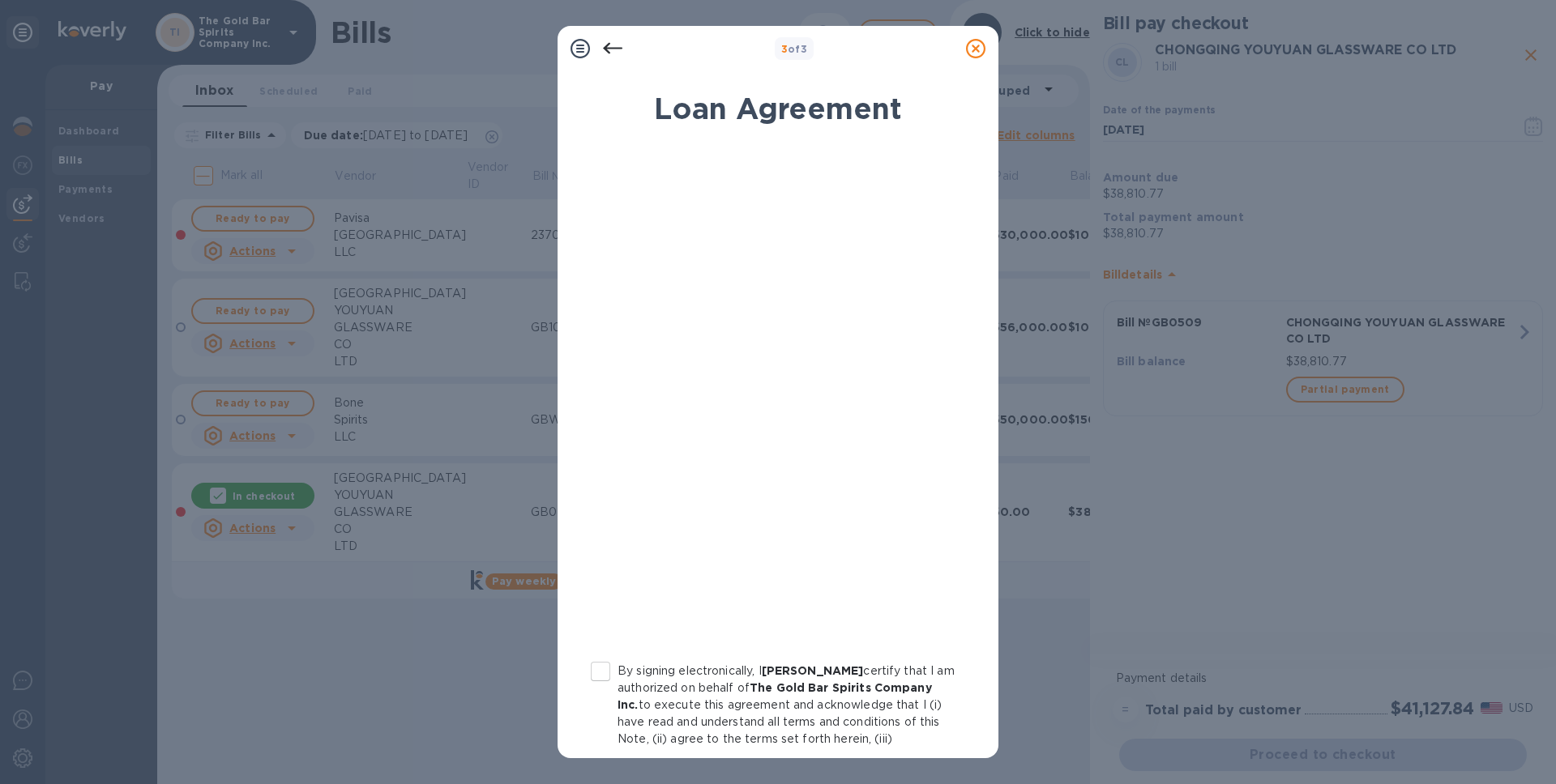
click at [597, 672] on input "By signing electronically, I [PERSON_NAME] certify that I am authorized on beha…" at bounding box center [601, 672] width 34 height 34
checkbox input "true"
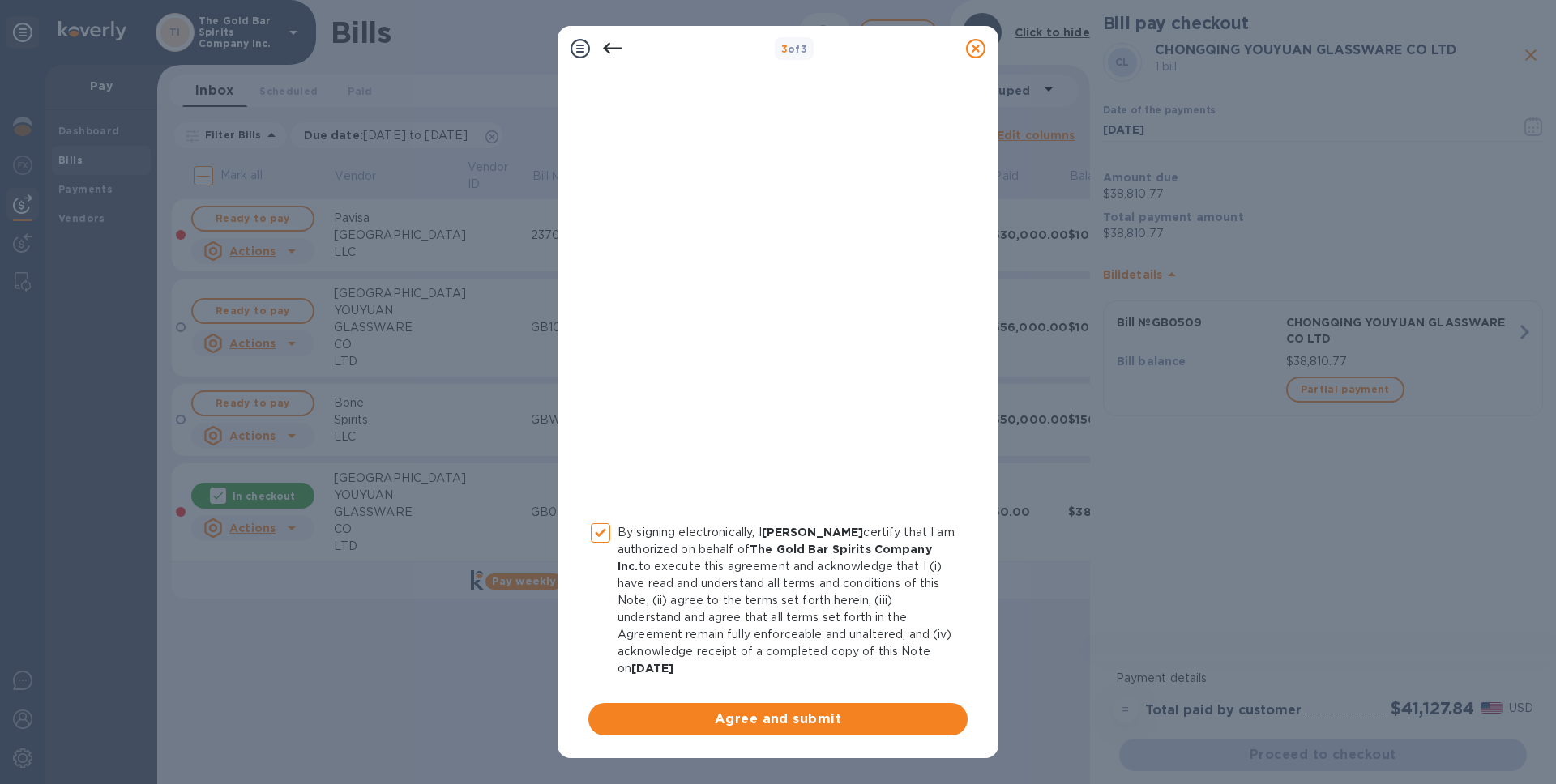
click at [772, 721] on span "Agree and submit" at bounding box center [778, 719] width 353 height 20
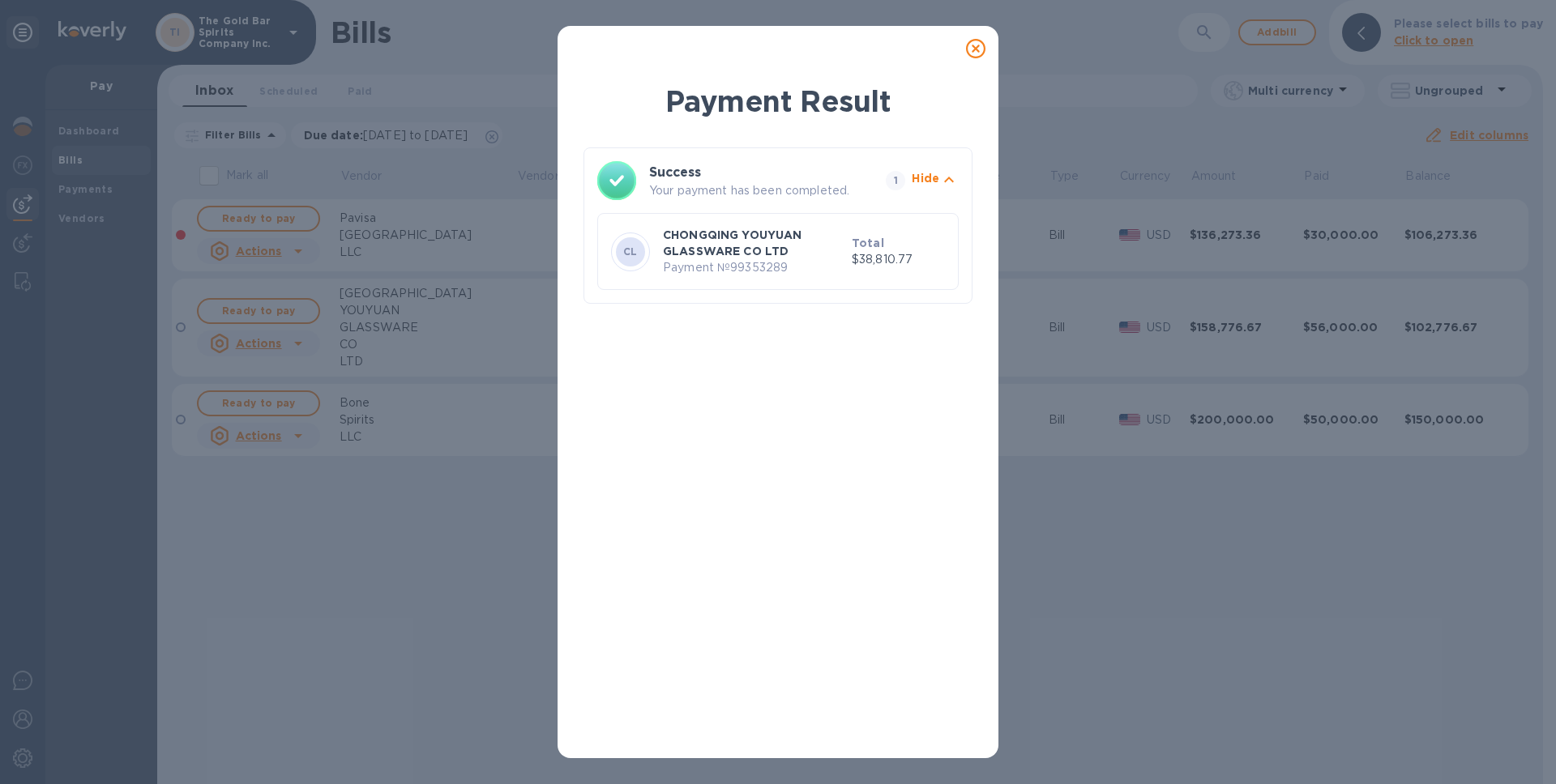
click at [974, 49] on icon at bounding box center [976, 48] width 20 height 20
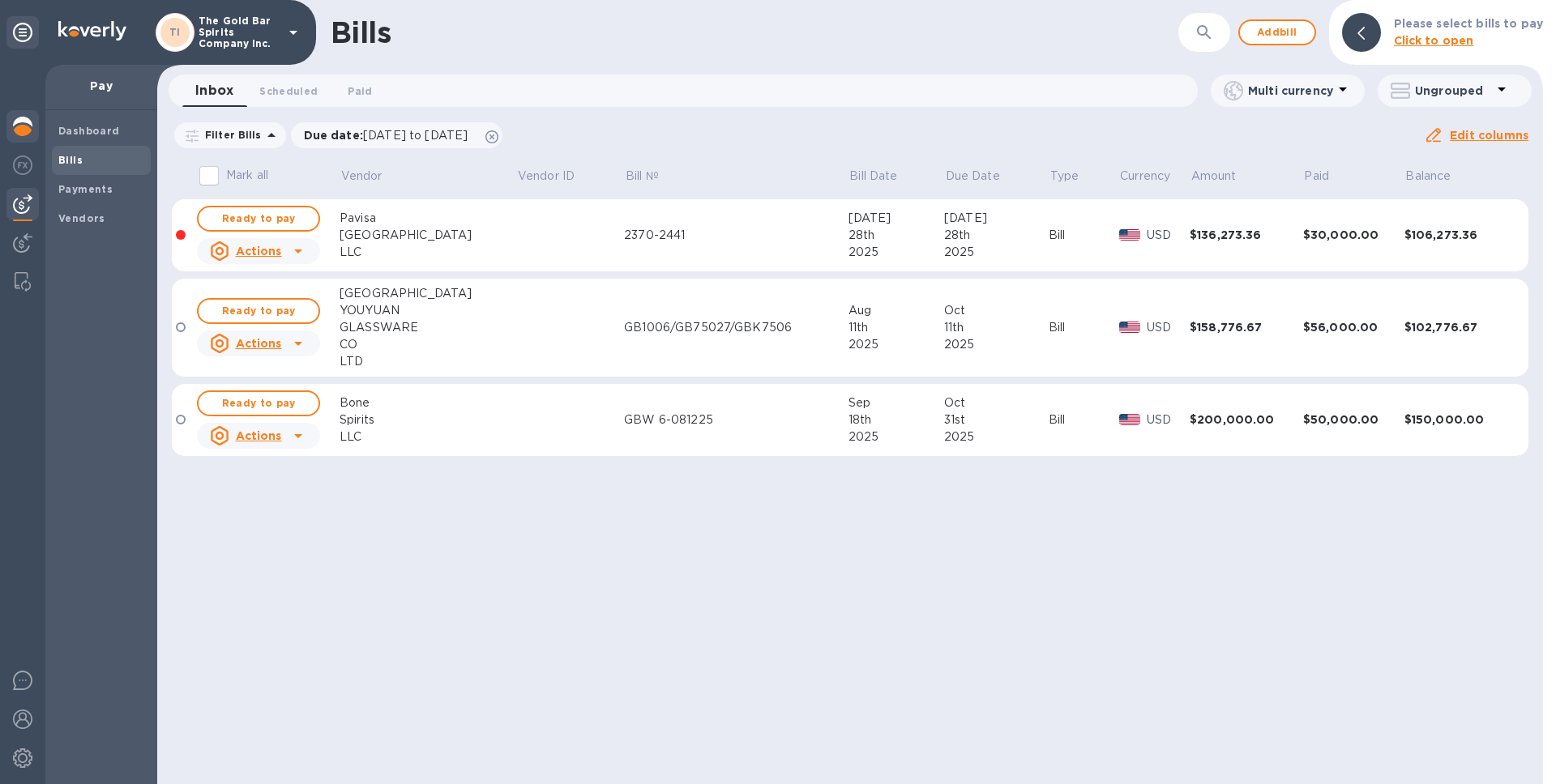
click at [34, 129] on div at bounding box center [23, 129] width 33 height 36
